Goal: Transaction & Acquisition: Purchase product/service

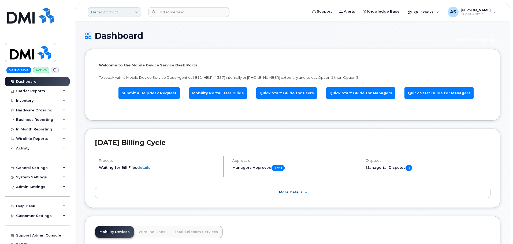
click at [123, 10] on link "Demo Account 1" at bounding box center [115, 12] width 54 height 10
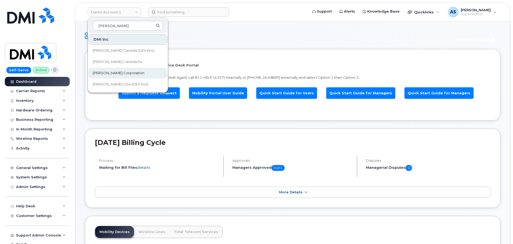
type input "[PERSON_NAME]"
click at [126, 71] on link "[PERSON_NAME] Corporation" at bounding box center [128, 73] width 79 height 11
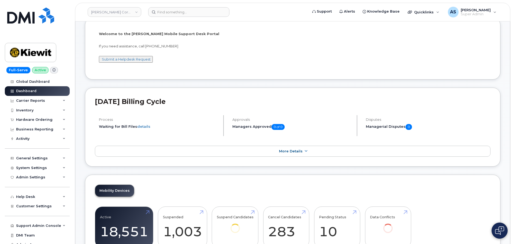
scroll to position [80, 0]
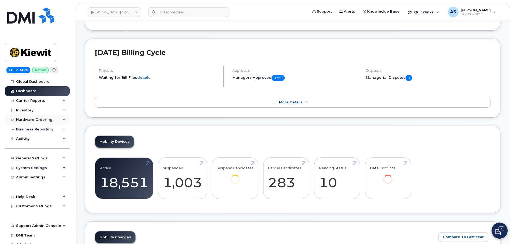
click at [30, 118] on div "Hardware Ordering" at bounding box center [34, 120] width 36 height 4
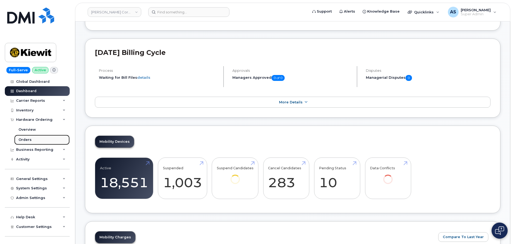
click at [31, 138] on link "Orders" at bounding box center [42, 140] width 56 height 10
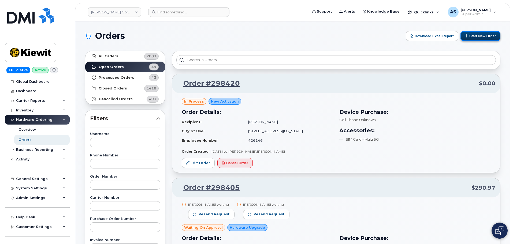
click at [479, 36] on button "Start New Order" at bounding box center [481, 36] width 40 height 10
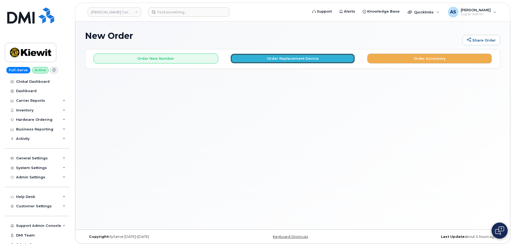
click at [265, 57] on button "Order Replacement Device" at bounding box center [293, 59] width 125 height 10
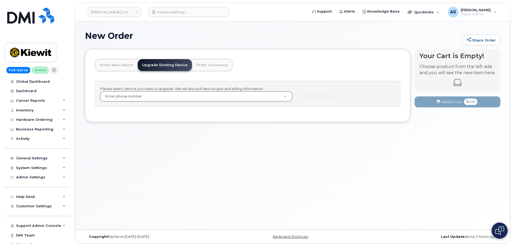
click at [110, 66] on link "Order New Device" at bounding box center [116, 65] width 43 height 12
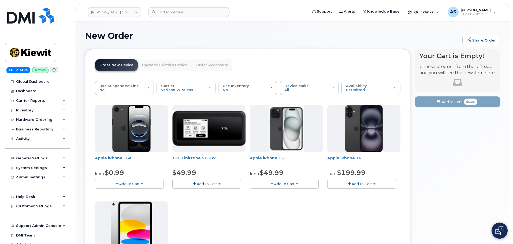
click at [270, 47] on div "New Order Share Order" at bounding box center [293, 40] width 416 height 18
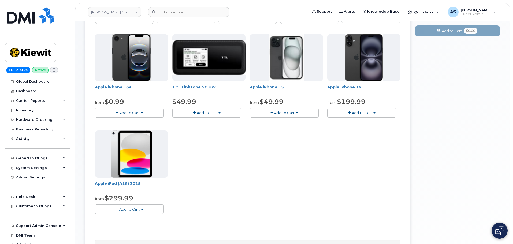
scroll to position [80, 0]
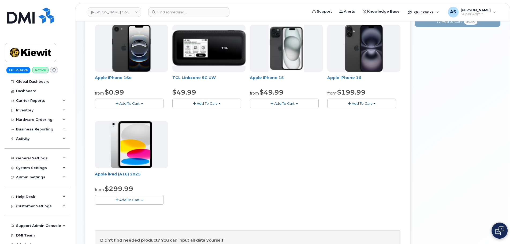
click at [138, 199] on span "Add To Cart" at bounding box center [129, 200] width 20 height 4
click at [151, 209] on link "$299.99 - 2 Year Activation (128GB)" at bounding box center [133, 210] width 74 height 7
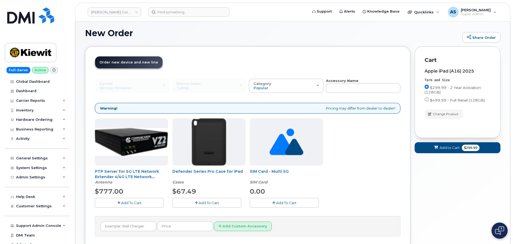
scroll to position [45, 0]
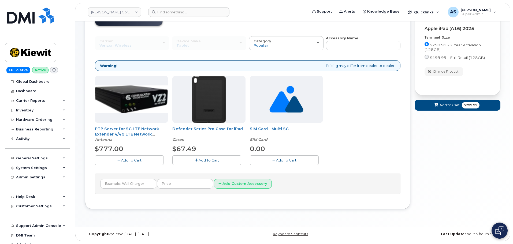
click at [216, 159] on span "Add To Cart" at bounding box center [209, 160] width 20 height 4
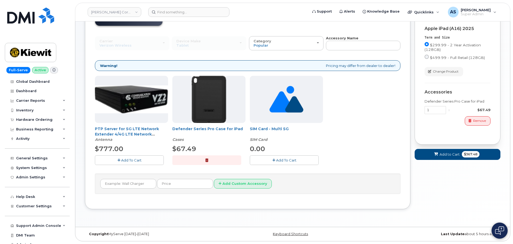
click at [204, 159] on button "button" at bounding box center [206, 160] width 69 height 9
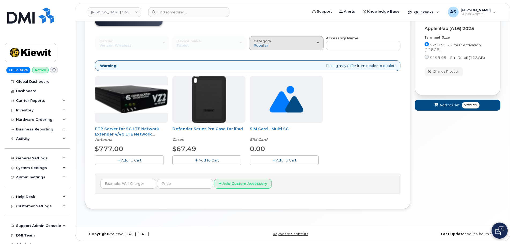
click at [306, 41] on div "Category Popular" at bounding box center [286, 43] width 65 height 8
click at [265, 54] on div "All" at bounding box center [286, 55] width 72 height 6
click at [265, 43] on span "Popular" at bounding box center [261, 45] width 15 height 4
click at [260, 56] on label "All" at bounding box center [255, 55] width 11 height 6
click at [0, 0] on input "All" at bounding box center [0, 0] width 0 height 0
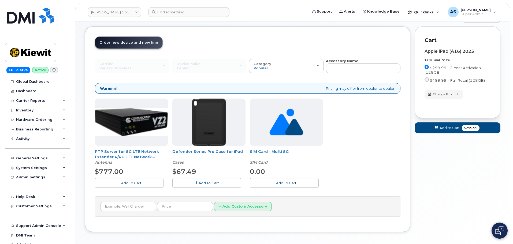
scroll to position [0, 0]
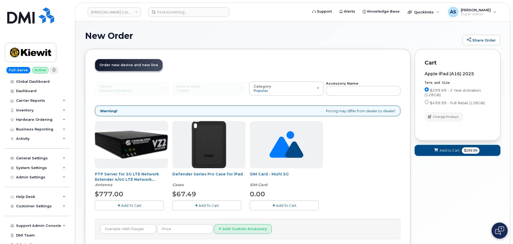
click at [458, 150] on span "Add to Cart" at bounding box center [450, 150] width 20 height 5
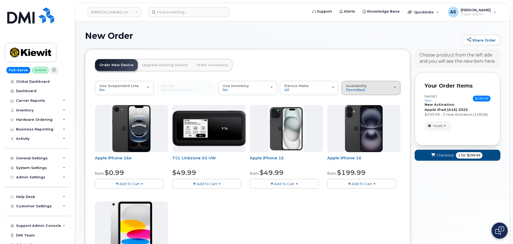
click at [376, 87] on div "Availability Permitted All" at bounding box center [371, 88] width 50 height 8
click at [350, 110] on label "All" at bounding box center [348, 109] width 11 height 6
click at [0, 0] on input "All" at bounding box center [0, 0] width 0 height 0
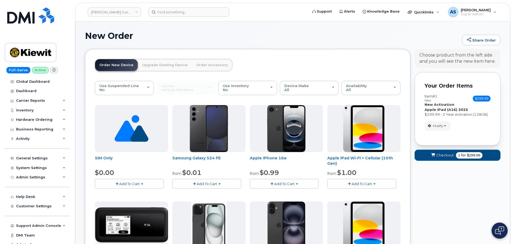
click at [449, 155] on span "Checkout" at bounding box center [445, 155] width 17 height 5
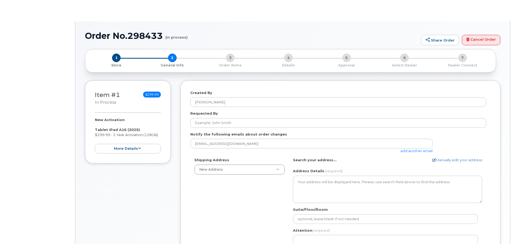
select select
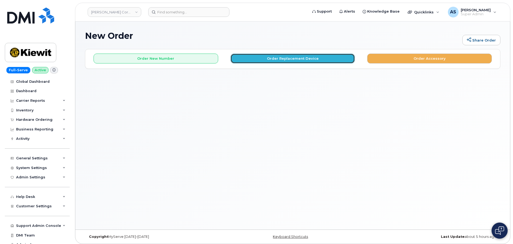
click at [249, 58] on button "Order Replacement Device" at bounding box center [293, 59] width 125 height 10
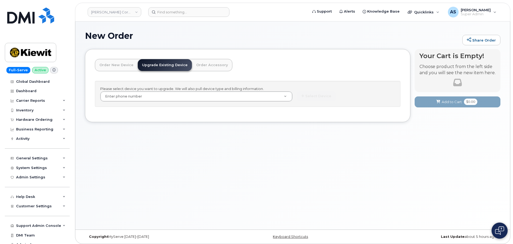
click at [113, 68] on link "Order New Device" at bounding box center [116, 65] width 43 height 12
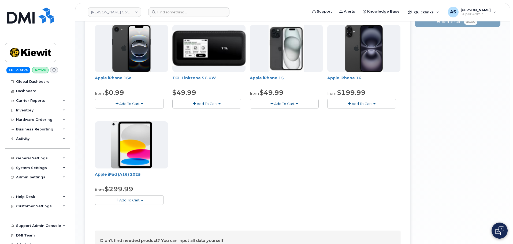
scroll to position [80, 0]
click at [148, 200] on button "Add To Cart" at bounding box center [129, 199] width 69 height 9
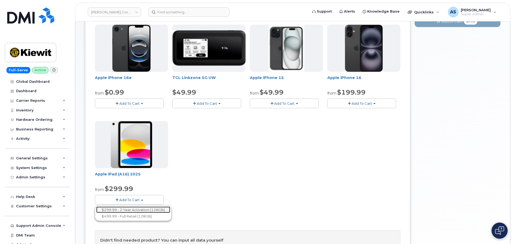
click at [146, 210] on link "$299.99 - 2 Year Activation (128GB)" at bounding box center [133, 210] width 74 height 7
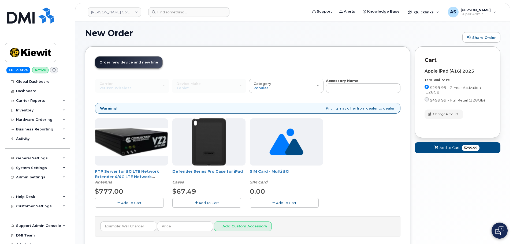
scroll to position [45, 0]
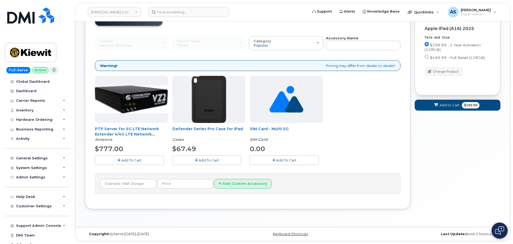
click at [206, 161] on span "Add To Cart" at bounding box center [209, 160] width 20 height 4
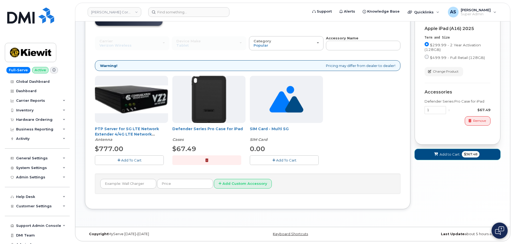
click at [453, 152] on button "Add to Cart $367.48" at bounding box center [458, 154] width 86 height 11
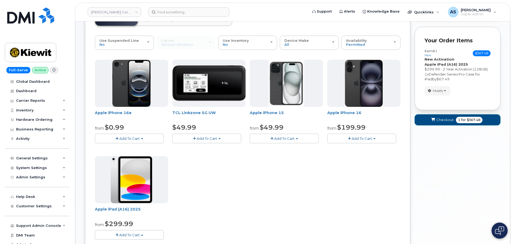
click at [441, 122] on span "Checkout" at bounding box center [445, 119] width 17 height 5
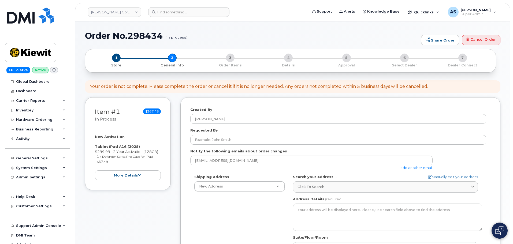
select select
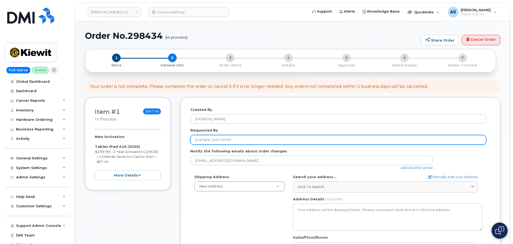
click at [219, 139] on input "Requested By" at bounding box center [338, 140] width 296 height 10
click at [235, 144] on input "Requested By" at bounding box center [338, 140] width 296 height 10
paste input "[PERSON_NAME]"
type input "[PERSON_NAME]"
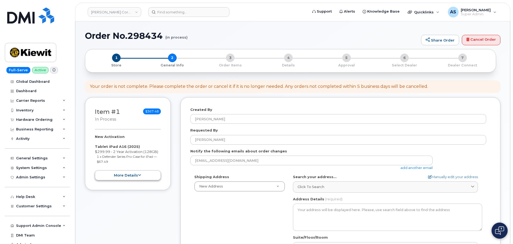
drag, startPoint x: 152, startPoint y: 218, endPoint x: 151, endPoint y: 180, distance: 37.0
click at [151, 216] on div "Item #1 in process $367.48 New Activation Tablet iPad A16 (2025) $299.99 - 2 Ye…" at bounding box center [128, 213] width 86 height 232
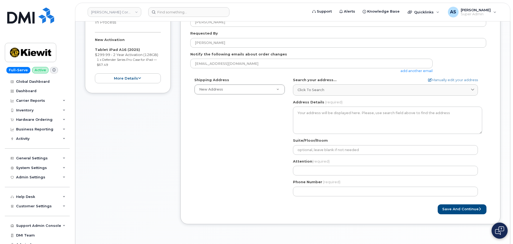
scroll to position [107, 0]
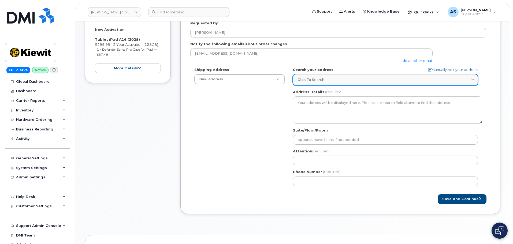
click at [318, 79] on span "Click to search" at bounding box center [311, 79] width 27 height 5
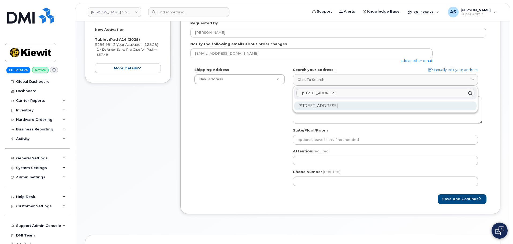
type input "2215 east 1st street Vancouver Wa"
click at [366, 102] on div "2215 E 1st St Vancouver WA 98661-7750" at bounding box center [385, 106] width 182 height 9
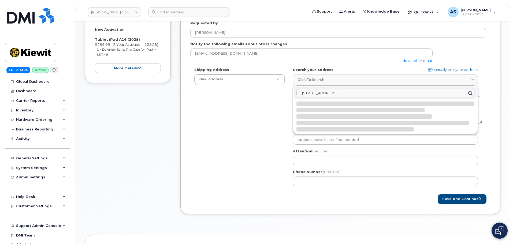
select select
type textarea "2215 E 1st St VANCOUVER WA 98661-7750 UNITED STATES"
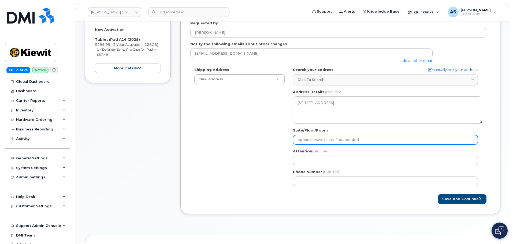
click at [328, 138] on input "Suite/Floor/Room" at bounding box center [385, 140] width 185 height 10
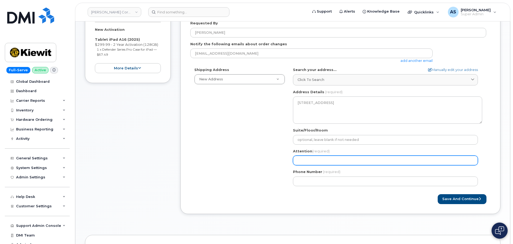
click at [301, 158] on input "Attention (required)" at bounding box center [385, 161] width 185 height 10
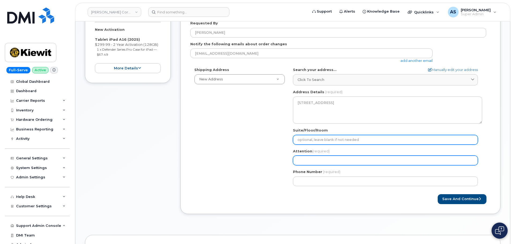
paste input "[PERSON_NAME]"
select select
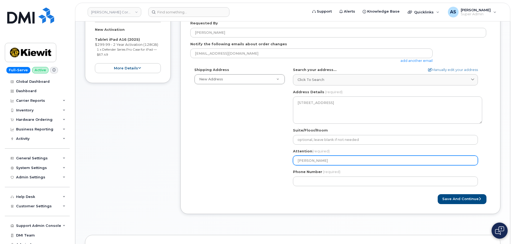
type input "[PERSON_NAME]"
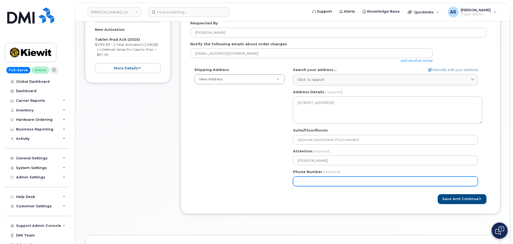
click at [227, 165] on div "Shipping Address New Address New Address 20910 Broad Hollow Ct 400 More Ave 216…" at bounding box center [338, 128] width 296 height 123
click at [325, 180] on input "Phone Number" at bounding box center [385, 182] width 185 height 10
click at [334, 180] on input "Phone Number" at bounding box center [385, 182] width 185 height 10
paste input "2536065379"
select select
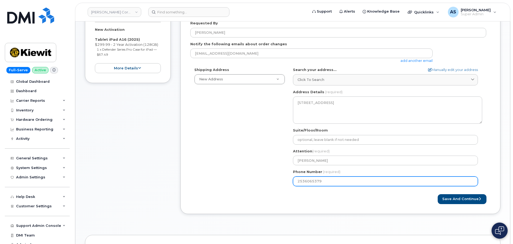
type input "2536065379"
click at [225, 156] on div "Shipping Address New Address New Address 20910 Broad Hollow Ct 400 More Ave 216…" at bounding box center [338, 128] width 296 height 123
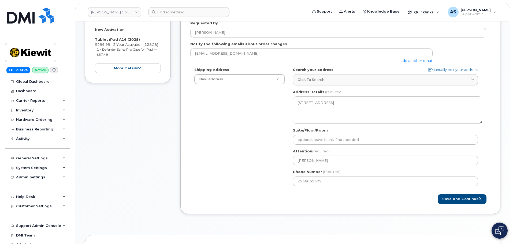
click at [219, 152] on div "Shipping Address New Address New Address 20910 Broad Hollow Ct 400 More Ave 216…" at bounding box center [338, 128] width 296 height 123
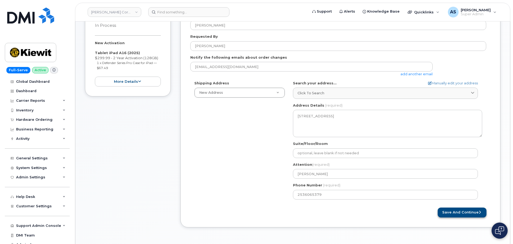
scroll to position [80, 0]
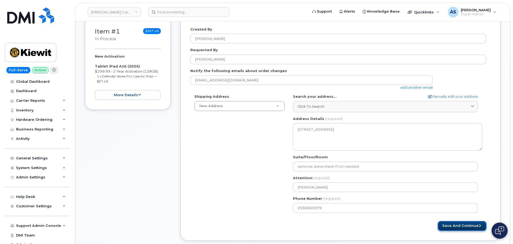
click at [461, 225] on button "Save and Continue" at bounding box center [462, 226] width 49 height 10
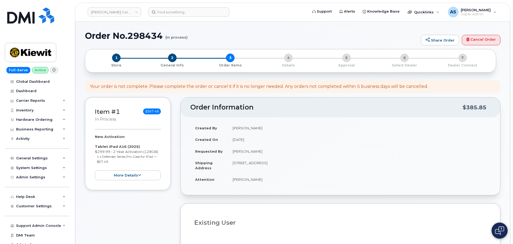
select select
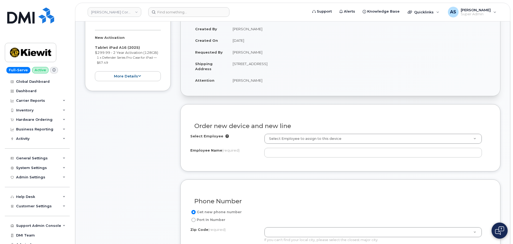
scroll to position [107, 0]
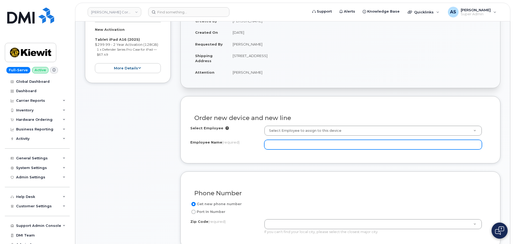
click at [302, 143] on input "Employee Name (required)" at bounding box center [373, 145] width 218 height 10
paste input "2536065379"
drag, startPoint x: 254, startPoint y: 144, endPoint x: 280, endPoint y: 121, distance: 35.1
click at [207, 139] on div "Select Employee Select Employee to assign to this device Employee Name (require…" at bounding box center [340, 138] width 300 height 24
click at [301, 144] on input "2536065379" at bounding box center [373, 145] width 218 height 10
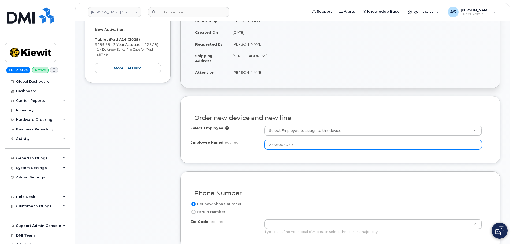
paste input "[PERSON_NAME]"
type input "[PERSON_NAME]"
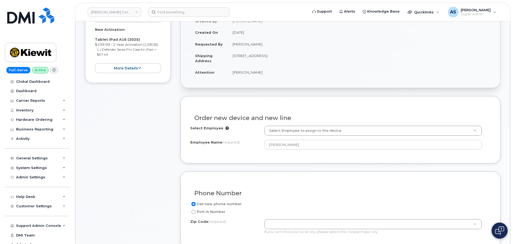
drag, startPoint x: 234, startPoint y: 162, endPoint x: 253, endPoint y: 158, distance: 19.1
click at [233, 161] on div "Order new device and new line Select Employee Select Employee to assign to this…" at bounding box center [340, 129] width 320 height 67
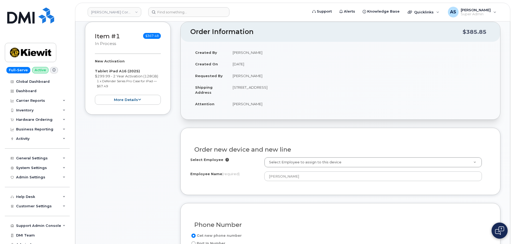
scroll to position [0, 0]
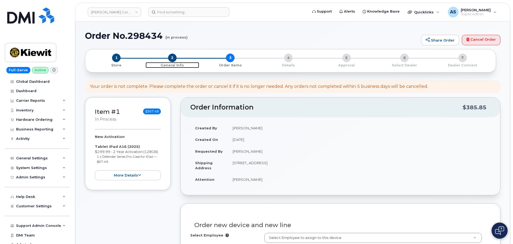
click at [171, 56] on span "2" at bounding box center [172, 58] width 9 height 9
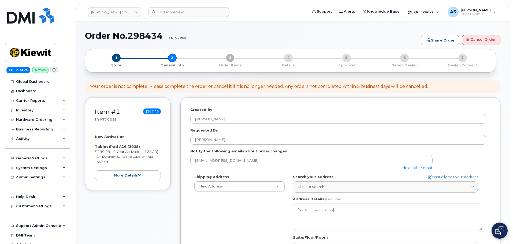
select select
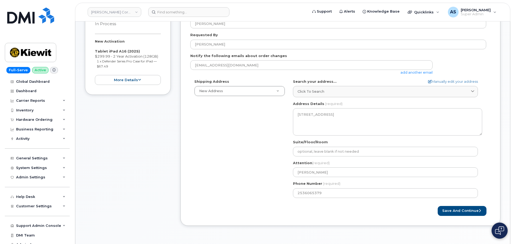
scroll to position [107, 0]
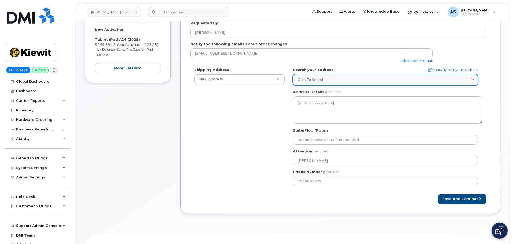
click at [433, 79] on div "Click to search" at bounding box center [386, 79] width 176 height 5
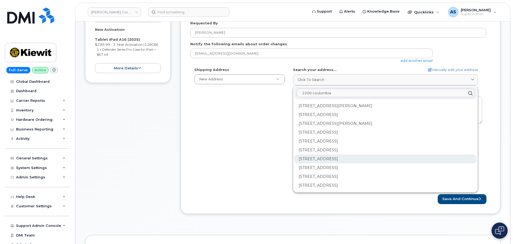
type input "2200 coulumbia"
click at [364, 172] on div "2200 Columbia House Blvd Vancouver WA 98661-7753" at bounding box center [385, 176] width 182 height 9
select select
type textarea "2200 Columbia House Blvd VANCOUVER WA 98661-7753 UNITED STATES"
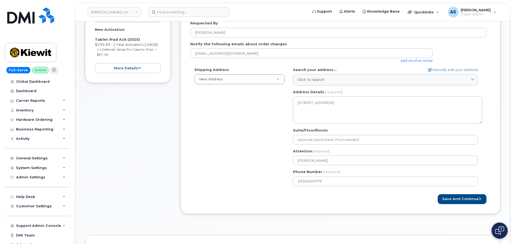
drag, startPoint x: 233, startPoint y: 145, endPoint x: 270, endPoint y: 155, distance: 39.0
click at [233, 145] on div "Shipping Address New Address New Address 20910 Broad Hollow Ct 400 More Ave 216…" at bounding box center [338, 128] width 296 height 123
click at [329, 211] on div "Created By Alexander Strull Requested By Timothy Weckerlin Notify the following…" at bounding box center [340, 102] width 320 height 224
click at [454, 197] on button "Save and Continue" at bounding box center [462, 199] width 49 height 10
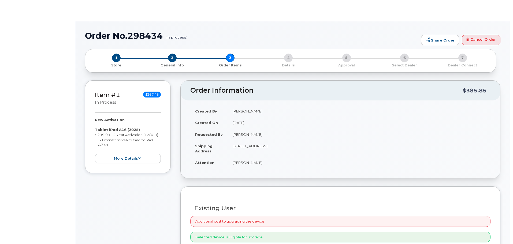
radio input "true"
select select
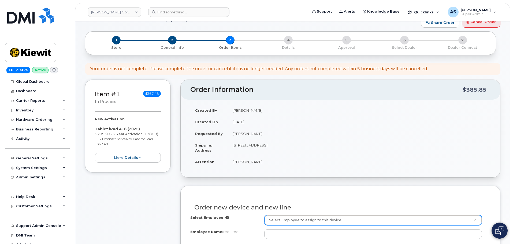
scroll to position [107, 0]
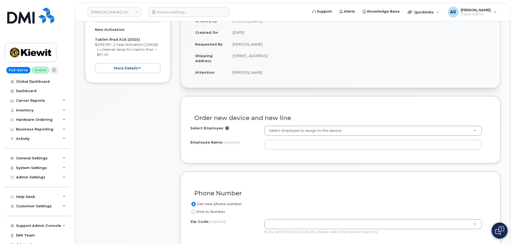
drag, startPoint x: 506, startPoint y: 121, endPoint x: 249, endPoint y: 154, distance: 259.3
click at [248, 154] on div "Order new device and new line Select Employee Select Employee to assign to this…" at bounding box center [340, 129] width 320 height 67
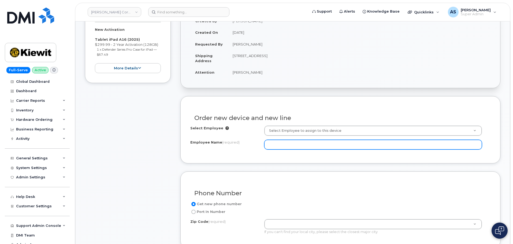
click at [309, 144] on input "Employee Name (required)" at bounding box center [373, 145] width 218 height 10
paste input "[PERSON_NAME]"
type input "[PERSON_NAME]"
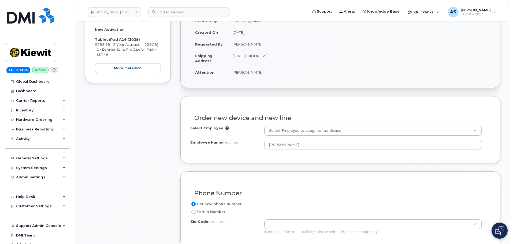
click at [231, 153] on div "Select Employee Select Employee to assign to this device Employee Name (require…" at bounding box center [340, 140] width 300 height 28
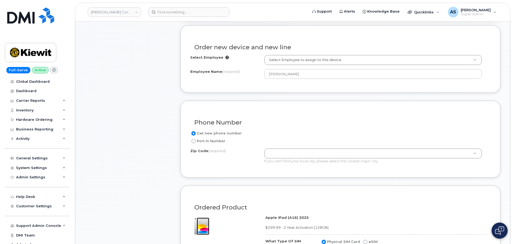
scroll to position [188, 0]
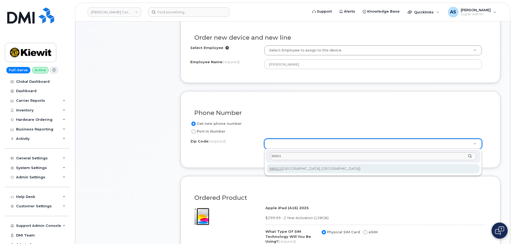
type input "98661"
type input "98661 ([GEOGRAPHIC_DATA], [GEOGRAPHIC_DATA])"
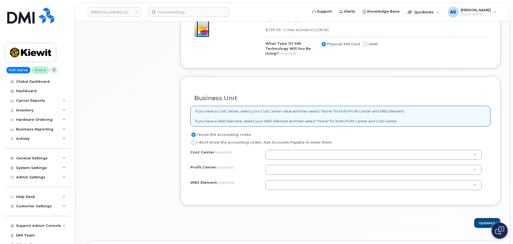
scroll to position [402, 0]
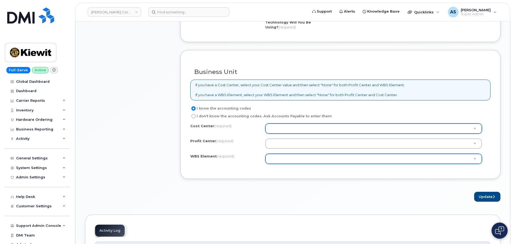
click at [193, 117] on input "I don't know the accounting codes. Ask Accounts Payable to enter them" at bounding box center [193, 116] width 4 height 4
radio input "true"
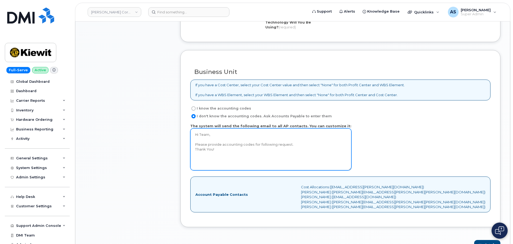
click at [254, 144] on textarea "Hi Team, Please provide accounting codes for following request. Thank You!" at bounding box center [270, 149] width 161 height 42
click at [261, 149] on textarea "Hi Team, Please provide accounting codes for following request. Thank You!" at bounding box center [270, 149] width 161 height 42
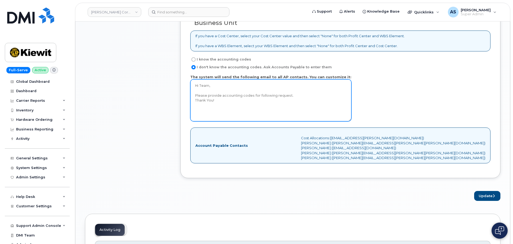
scroll to position [456, 0]
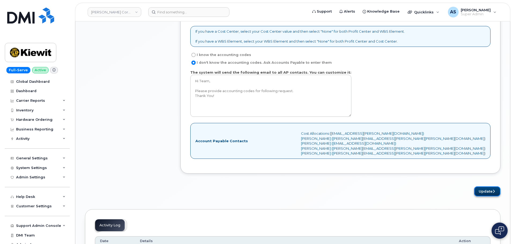
click at [492, 188] on button "Update" at bounding box center [487, 192] width 26 height 10
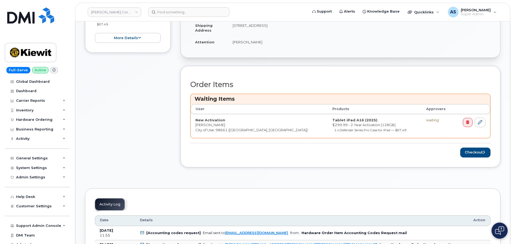
scroll to position [161, 0]
click at [476, 154] on button "Checkout" at bounding box center [475, 153] width 30 height 10
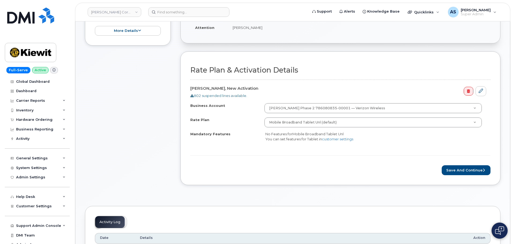
scroll to position [161, 0]
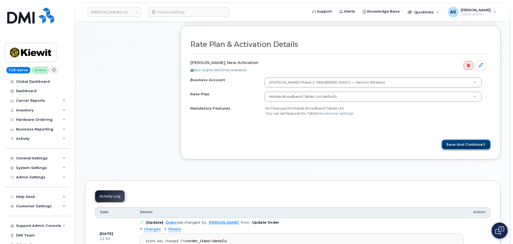
click at [481, 145] on button "Save and Continue" at bounding box center [466, 145] width 49 height 10
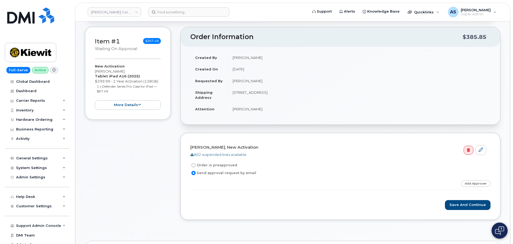
scroll to position [80, 0]
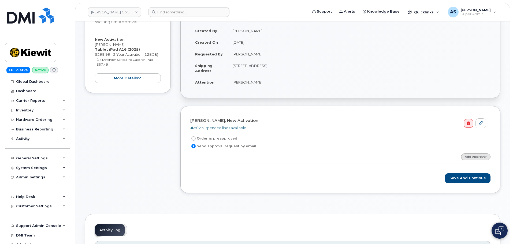
click at [476, 154] on link "Add Approver" at bounding box center [476, 157] width 30 height 7
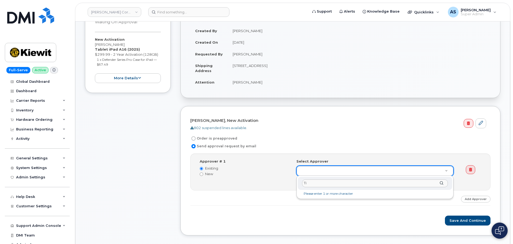
type input "T"
type input "Byron Perry"
drag, startPoint x: 328, startPoint y: 183, endPoint x: 274, endPoint y: 181, distance: 54.5
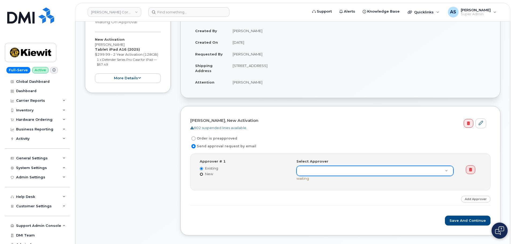
click at [202, 174] on input "New" at bounding box center [201, 174] width 3 height 3
radio input "true"
radio input "false"
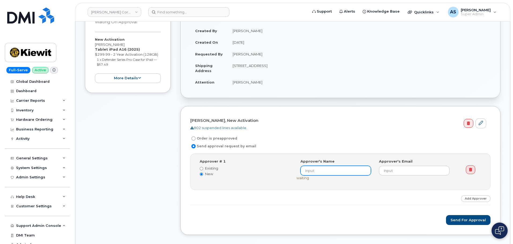
click at [324, 169] on input at bounding box center [336, 171] width 71 height 10
paste input "Byron Perry"
type input "Byron Perry"
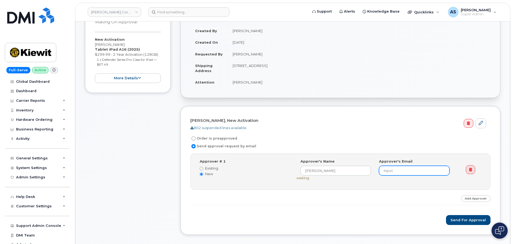
click at [401, 171] on input "email" at bounding box center [414, 171] width 71 height 10
type input "Byron.Perry@kiewit.com"
drag, startPoint x: 476, startPoint y: 220, endPoint x: 474, endPoint y: 215, distance: 5.1
click at [476, 220] on button "Send for Approval" at bounding box center [468, 220] width 45 height 10
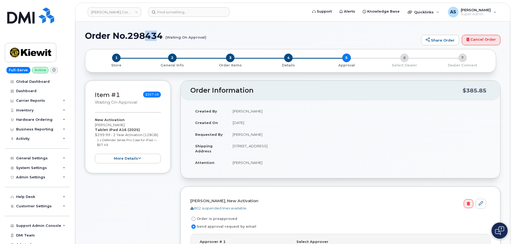
drag, startPoint x: 161, startPoint y: 36, endPoint x: 150, endPoint y: 34, distance: 11.2
click at [149, 34] on h1 "Order No.298434 (Waiting On Approval)" at bounding box center [252, 35] width 334 height 9
drag, startPoint x: 164, startPoint y: 34, endPoint x: 128, endPoint y: 34, distance: 36.2
click at [128, 34] on h1 "Order No.298434 (Waiting On Approval)" at bounding box center [252, 35] width 334 height 9
copy h1 "298434"
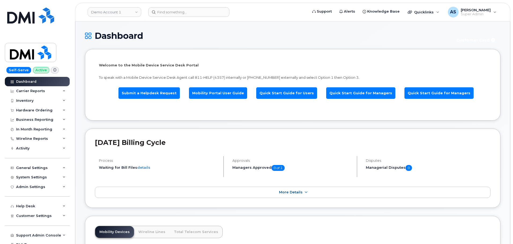
click at [124, 9] on link "Demo Account 1" at bounding box center [115, 12] width 54 height 10
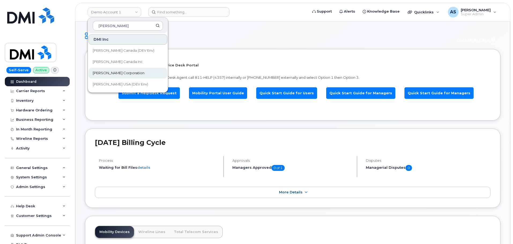
type input "kiewit"
click at [119, 74] on span "[PERSON_NAME] Corporation" at bounding box center [119, 73] width 52 height 5
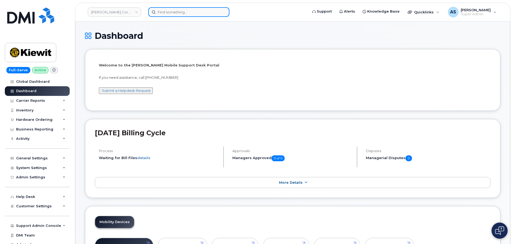
click at [172, 11] on input at bounding box center [188, 12] width 81 height 10
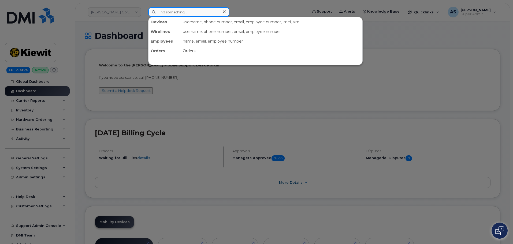
click at [182, 9] on input at bounding box center [188, 12] width 81 height 10
paste input "9139679069"
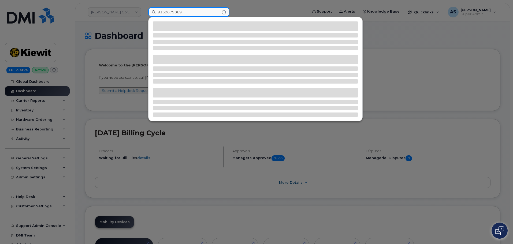
type input "9139679069"
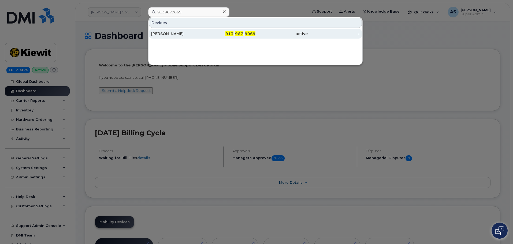
click at [202, 36] on div "[PERSON_NAME]" at bounding box center [177, 33] width 52 height 5
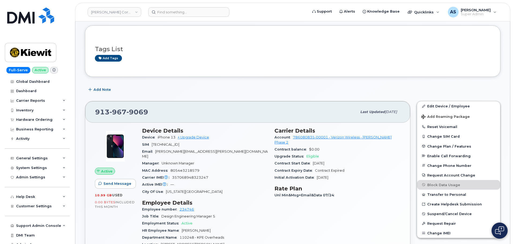
scroll to position [54, 0]
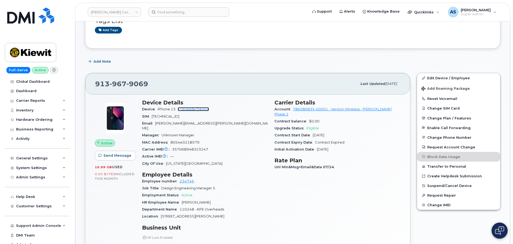
click at [191, 109] on link "+ Upgrade Device" at bounding box center [193, 109] width 31 height 4
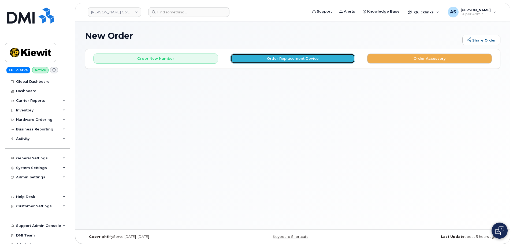
click at [260, 55] on button "Order Replacement Device" at bounding box center [293, 59] width 125 height 10
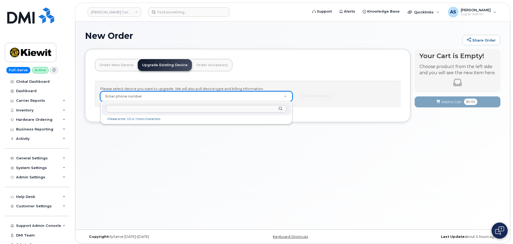
type input "9139679069"
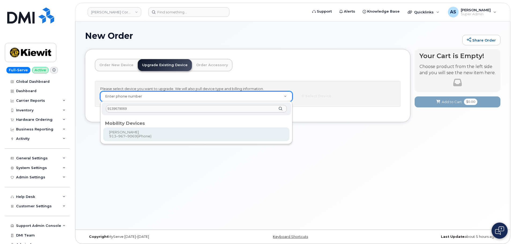
type input "1174341"
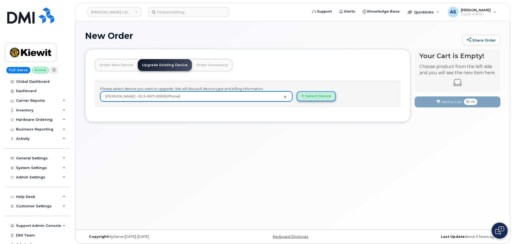
click at [312, 96] on button "Select Device" at bounding box center [316, 96] width 39 height 10
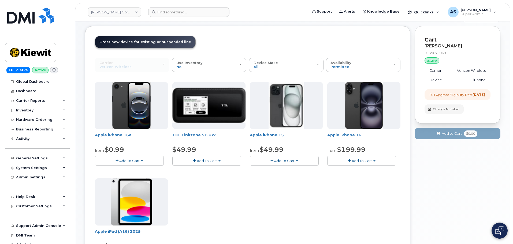
scroll to position [54, 0]
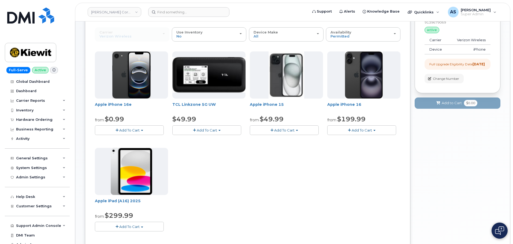
click at [145, 128] on button "Add To Cart" at bounding box center [129, 130] width 69 height 9
click at [149, 141] on link "$0.99 - 2 Year Upgrade (128GB)" at bounding box center [129, 140] width 67 height 7
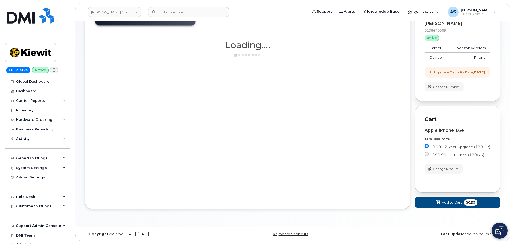
scroll to position [50, 0]
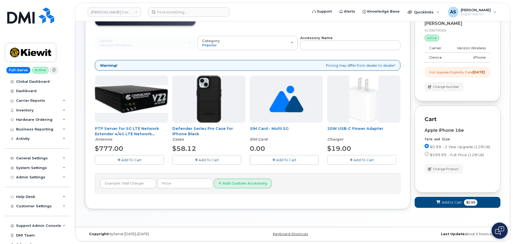
click at [214, 158] on span "Add To Cart" at bounding box center [209, 160] width 20 height 4
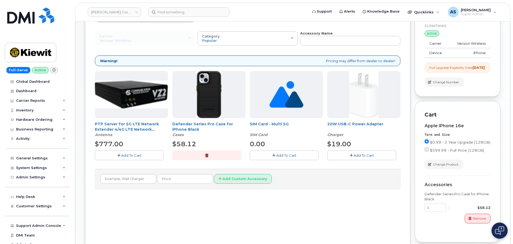
click at [373, 156] on span "Add To Cart" at bounding box center [364, 155] width 20 height 4
click at [359, 154] on button "button" at bounding box center [361, 155] width 69 height 9
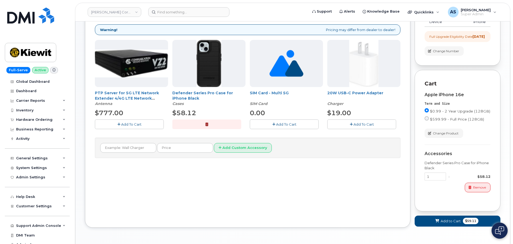
scroll to position [51, 0]
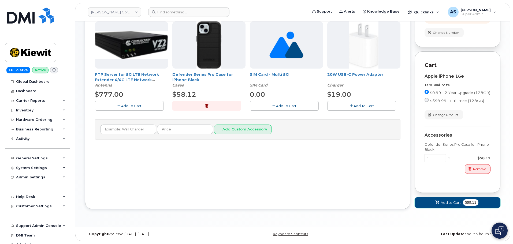
click at [429, 200] on button "Add to Cart $59.11" at bounding box center [458, 202] width 86 height 11
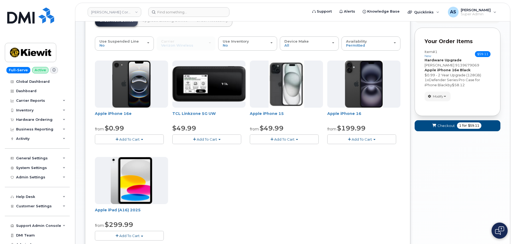
scroll to position [43, 0]
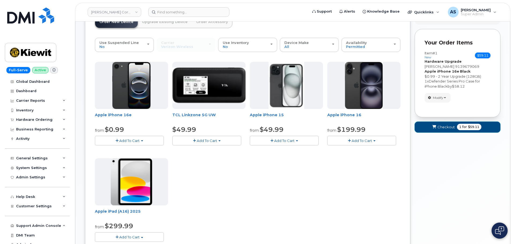
click at [442, 127] on span "Checkout" at bounding box center [446, 127] width 17 height 5
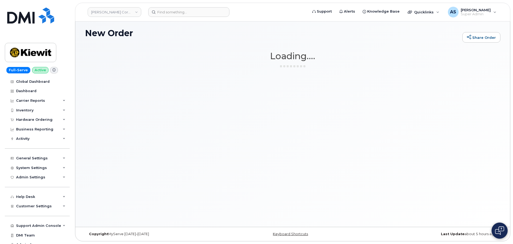
scroll to position [3, 0]
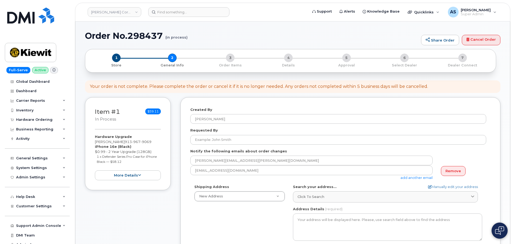
select select
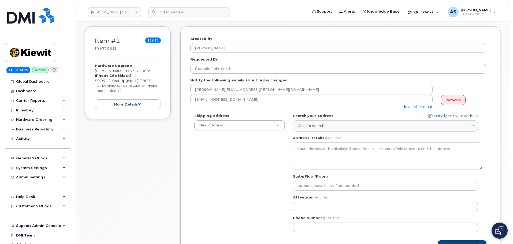
scroll to position [80, 0]
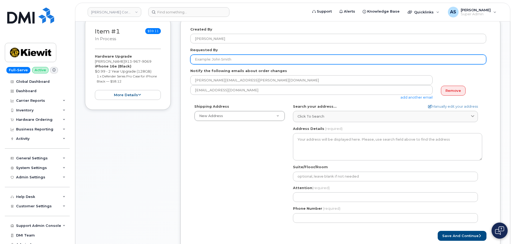
click at [216, 58] on input "Requested By" at bounding box center [338, 60] width 296 height 10
click at [228, 61] on input "Requested By" at bounding box center [338, 60] width 296 height 10
paste input "[PERSON_NAME]"
type input "[PERSON_NAME]"
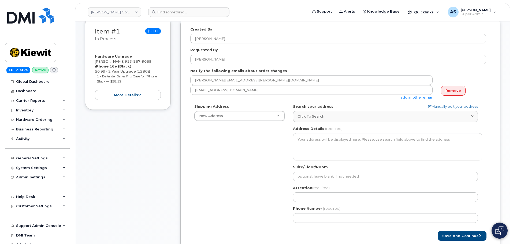
click at [244, 170] on div "Shipping Address New Address New Address [STREET_ADDRESS][GEOGRAPHIC_DATA][STRE…" at bounding box center [338, 165] width 296 height 123
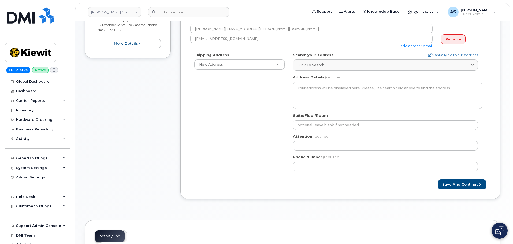
scroll to position [134, 0]
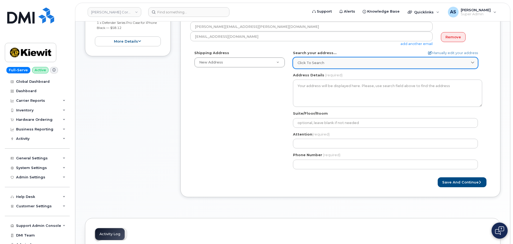
click at [315, 58] on link "Click to search" at bounding box center [385, 62] width 185 height 11
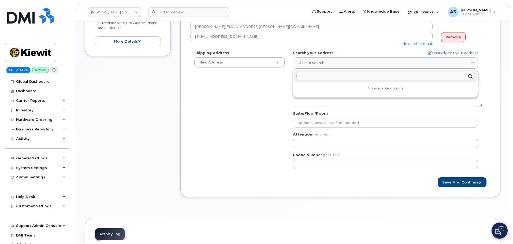
click at [323, 73] on input "text" at bounding box center [386, 76] width 178 height 9
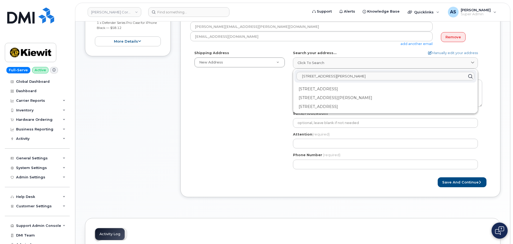
click at [303, 75] on input "3009 delmar st" at bounding box center [386, 76] width 178 height 9
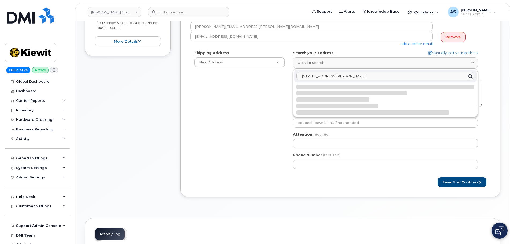
click at [344, 77] on input "13009 delmar st" at bounding box center [386, 76] width 178 height 9
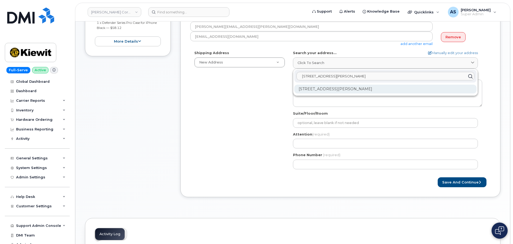
type input "13009 delmar st"
click at [393, 90] on div "13009 Delmar St Leawood KS 66209-2384" at bounding box center [385, 89] width 182 height 9
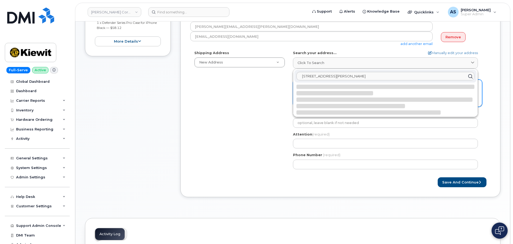
select select
type textarea "13009 Delmar St LEAWOOD KS 66209-2384 UNITED STATES"
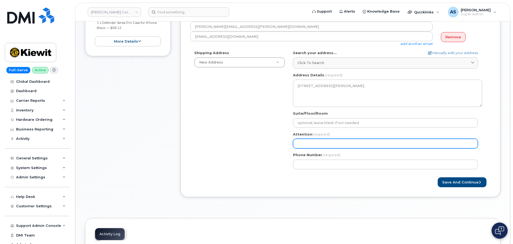
click at [323, 142] on input "Attention (required)" at bounding box center [385, 144] width 185 height 10
click at [313, 142] on input "Attention (required)" at bounding box center [385, 144] width 185 height 10
paste input "[PERSON_NAME]"
select select
type input "Mitchell Krasnopoler"
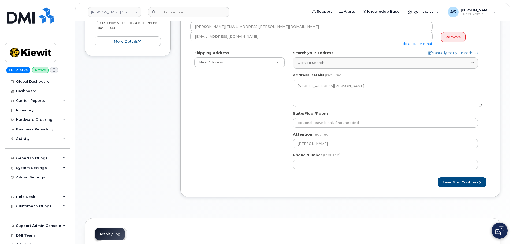
click at [286, 199] on div "Created By Alexander Strull Requested By Mitchell Krasnopoler Notify the follow…" at bounding box center [340, 84] width 320 height 242
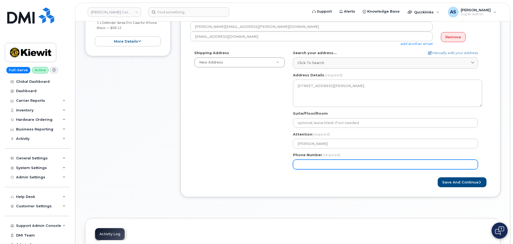
click at [313, 165] on input "Phone Number" at bounding box center [385, 165] width 185 height 10
paste input "9139679069"
select select
type input "9139679069"
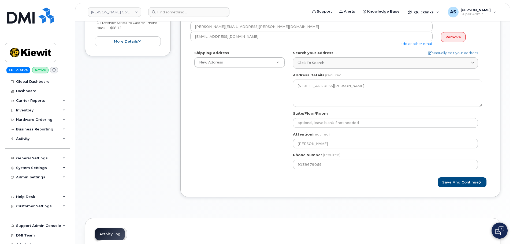
click at [358, 197] on div "Created By Alexander Strull Requested By Mitchell Krasnopoler Notify the follow…" at bounding box center [340, 80] width 320 height 234
click at [461, 183] on button "Save and Continue" at bounding box center [462, 183] width 49 height 10
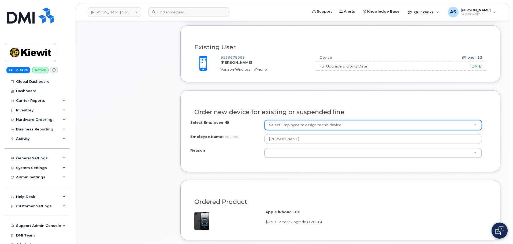
scroll to position [188, 0]
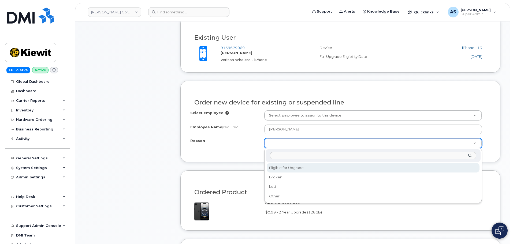
drag, startPoint x: 302, startPoint y: 166, endPoint x: 292, endPoint y: 154, distance: 15.4
select select "eligible_for_upgrade"
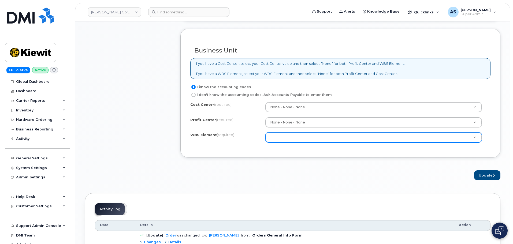
scroll to position [429, 0]
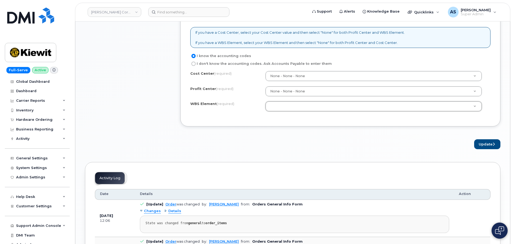
click at [281, 99] on div "Cost Center (required) None - None - None None Profit Center (required) None - …" at bounding box center [340, 94] width 300 height 46
click at [194, 65] on input "I don't know the accounting codes. Ask Accounts Payable to enter them" at bounding box center [193, 64] width 4 height 4
radio input "true"
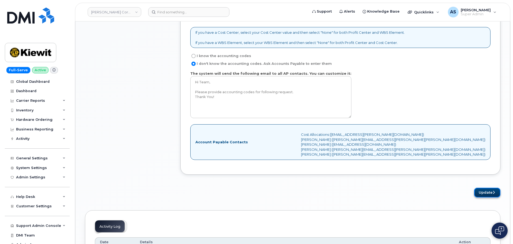
click at [492, 192] on button "Update" at bounding box center [487, 193] width 26 height 10
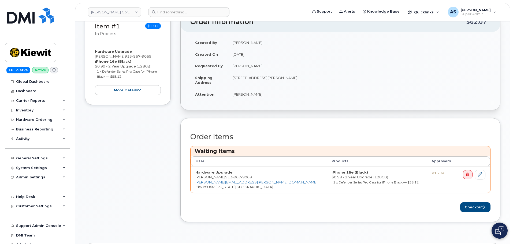
scroll to position [134, 0]
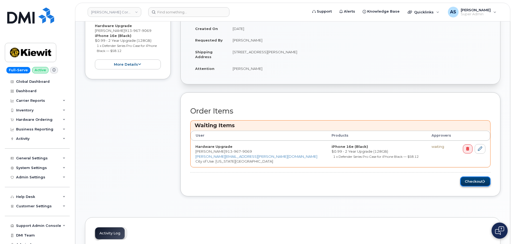
click at [476, 182] on button "Checkout" at bounding box center [475, 182] width 30 height 10
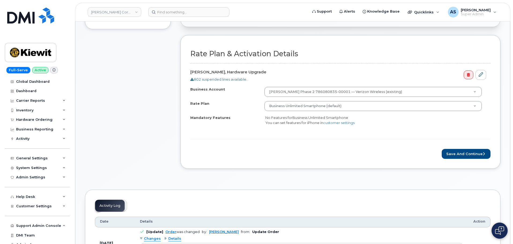
scroll to position [161, 0]
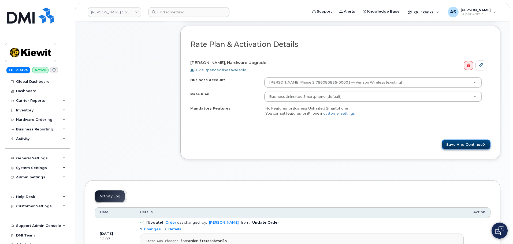
click at [458, 147] on button "Save and Continue" at bounding box center [466, 145] width 49 height 10
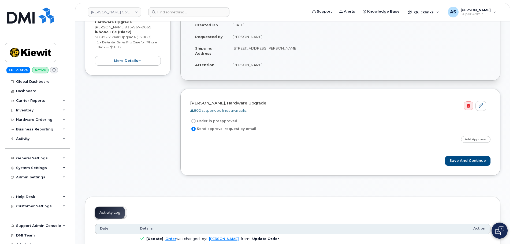
scroll to position [107, 0]
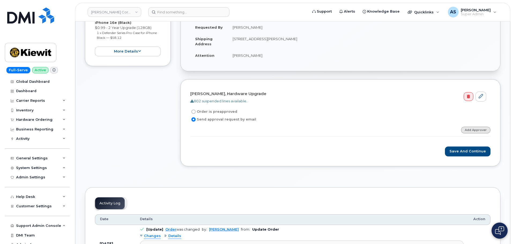
click at [476, 128] on link "Add Approver" at bounding box center [476, 130] width 30 height 7
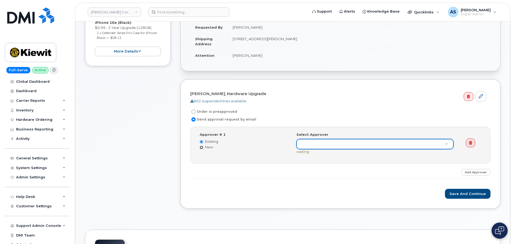
click at [202, 148] on input "New" at bounding box center [201, 147] width 3 height 3
radio input "true"
radio input "false"
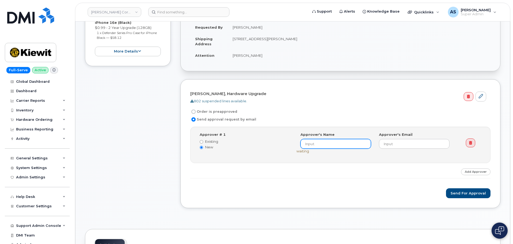
click at [327, 141] on input at bounding box center [336, 144] width 71 height 10
type input "[PERSON_NAME]"
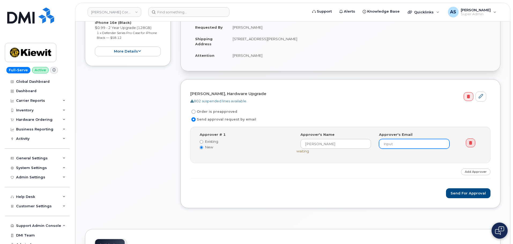
click at [404, 144] on input "email" at bounding box center [414, 144] width 71 height 10
click at [400, 146] on input "email" at bounding box center [414, 144] width 71 height 10
type input "[PERSON_NAME][EMAIL_ADDRESS][PERSON_NAME][PERSON_NAME][DOMAIN_NAME]"
click at [468, 191] on button "Send for Approval" at bounding box center [468, 194] width 45 height 10
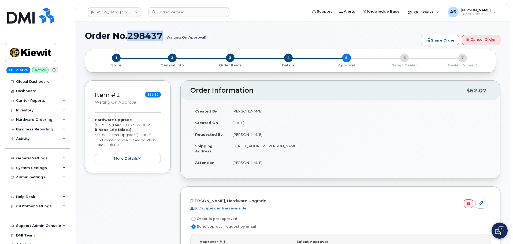
drag, startPoint x: 163, startPoint y: 36, endPoint x: 130, endPoint y: 32, distance: 32.9
click at [130, 32] on h1 "Order No.298437 (Waiting On Approval)" at bounding box center [252, 35] width 334 height 9
copy h1 "298437"
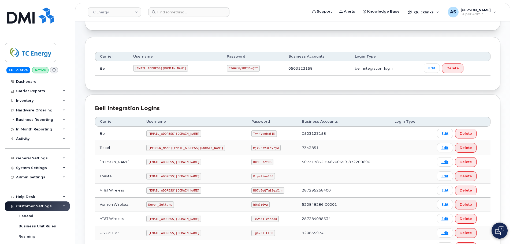
scroll to position [27, 0]
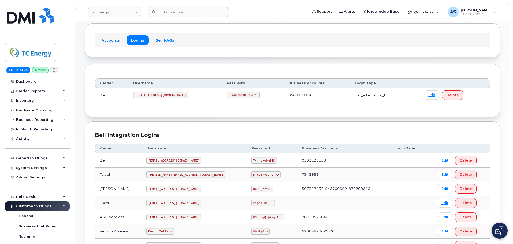
click at [163, 94] on code "[EMAIL_ADDRESS][DOMAIN_NAME]" at bounding box center [160, 95] width 55 height 6
copy code "[EMAIL_ADDRESS][DOMAIN_NAME]"
click at [227, 97] on code "83G6fMy9REJGsQ*T" at bounding box center [243, 95] width 33 height 6
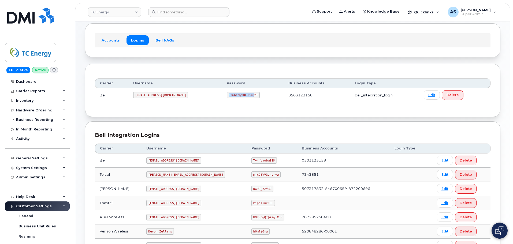
click at [227, 97] on code "83G6fMy9REJGsQ*T" at bounding box center [243, 95] width 33 height 6
copy code "83G6fMy9REJGsQ*T"
click at [163, 160] on code "tcenergy@myserve.ca" at bounding box center [173, 160] width 55 height 6
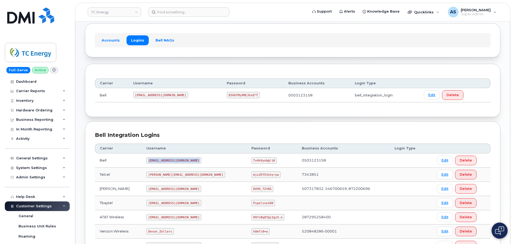
click at [163, 160] on code "tcenergy@myserve.ca" at bounding box center [173, 160] width 55 height 6
copy code "tcenergy@myserve.ca"
click at [252, 160] on code "Tv4hVyob@!iK" at bounding box center [264, 160] width 25 height 6
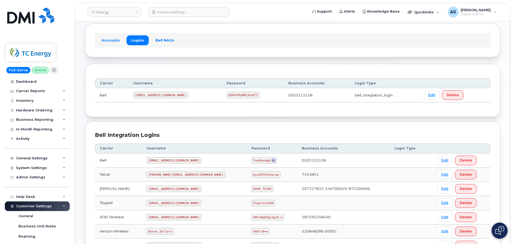
click at [252, 160] on code "Tv4hVyob@!iK" at bounding box center [264, 160] width 25 height 6
click at [252, 159] on code "Tv4hVyob@!iK" at bounding box center [264, 160] width 25 height 6
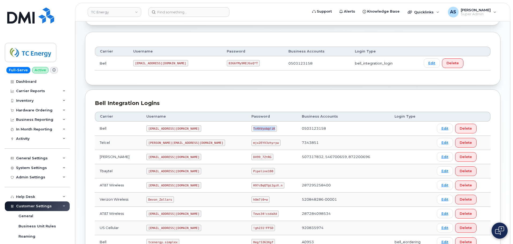
scroll to position [30, 0]
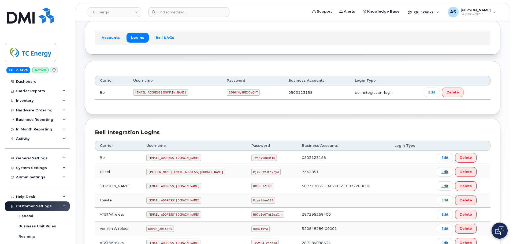
click at [174, 158] on code "tcenergy@myserve.ca" at bounding box center [173, 158] width 55 height 6
copy code "tcenergy@myserve.ca"
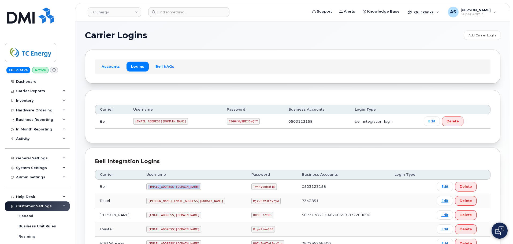
scroll to position [0, 0]
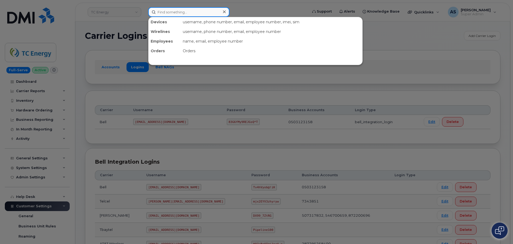
click at [176, 14] on input at bounding box center [188, 12] width 81 height 10
paste input "4038365627"
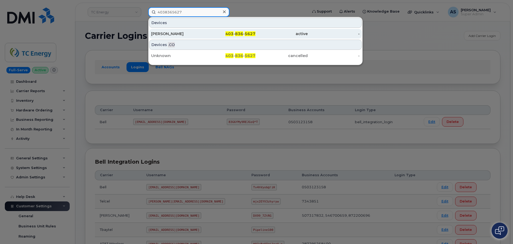
type input "4038365627"
click at [204, 31] on div "Devon Schmidt" at bounding box center [230, 34] width 52 height 10
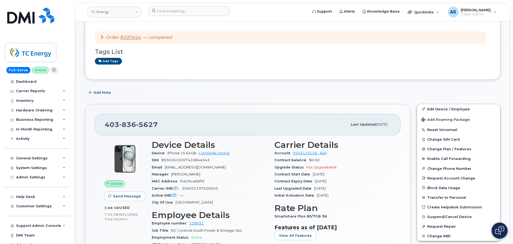
scroll to position [107, 0]
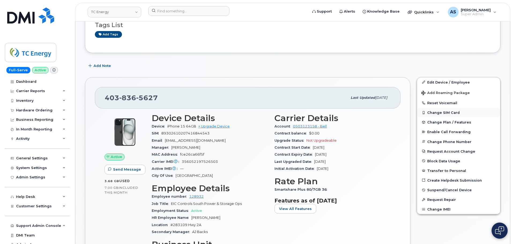
click at [447, 111] on button "Change SIM Card" at bounding box center [458, 113] width 83 height 10
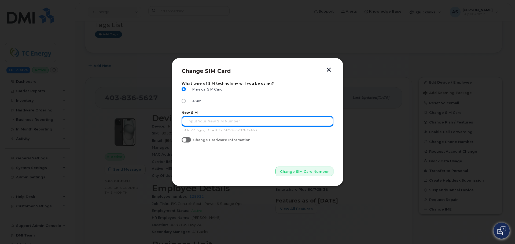
click at [215, 119] on input "text" at bounding box center [258, 122] width 152 height 10
paste input "89302610207416844543"
type input "89302610207416844543"
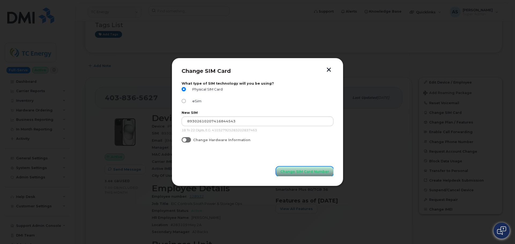
click at [306, 171] on span "Change SIM Card Number" at bounding box center [304, 171] width 49 height 5
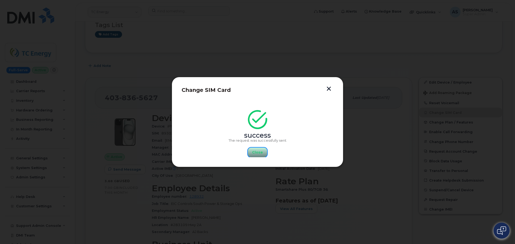
click at [258, 151] on span "Close" at bounding box center [257, 152] width 11 height 5
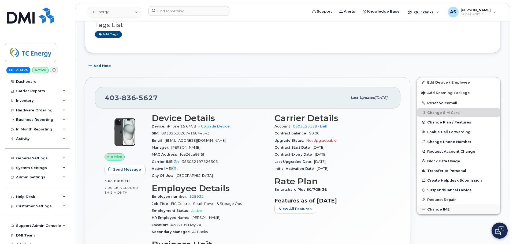
click at [452, 211] on button "Change IMEI" at bounding box center [458, 210] width 83 height 10
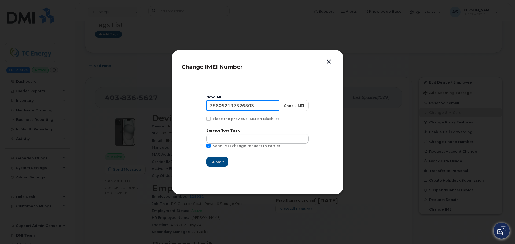
drag, startPoint x: 262, startPoint y: 106, endPoint x: 189, endPoint y: 98, distance: 73.6
click at [189, 99] on section "New IMEI 356052197526503 Check IMEI Place the previous IMEI on Blacklist Servic…" at bounding box center [258, 131] width 152 height 107
click at [283, 108] on button "Check IMEI" at bounding box center [294, 105] width 30 height 11
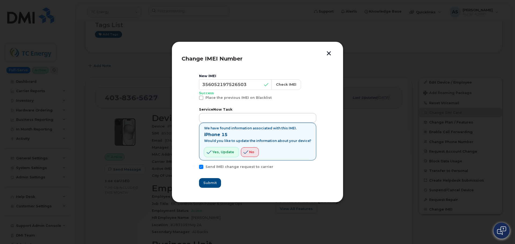
click at [222, 153] on span "Yes, update" at bounding box center [223, 152] width 22 height 5
click at [203, 98] on span at bounding box center [201, 98] width 4 height 4
click at [195, 98] on input "Place the previous IMEI on Blacklist" at bounding box center [194, 97] width 3 height 3
click at [203, 97] on span at bounding box center [201, 98] width 4 height 4
click at [195, 97] on input "Place the previous IMEI on Blacklist" at bounding box center [194, 97] width 3 height 3
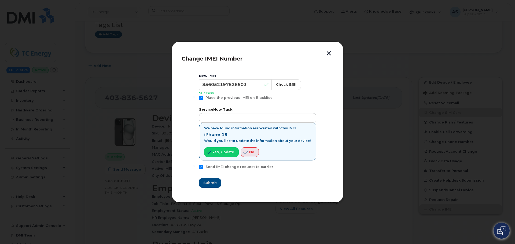
checkbox input "false"
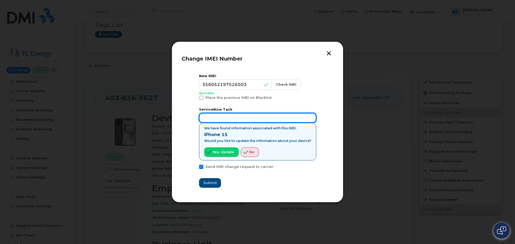
click at [228, 117] on input "text" at bounding box center [257, 118] width 117 height 10
click at [218, 117] on input "text" at bounding box center [257, 118] width 117 height 10
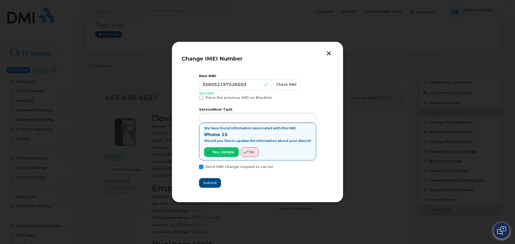
click at [227, 149] on button "Yes, update" at bounding box center [221, 153] width 35 height 10
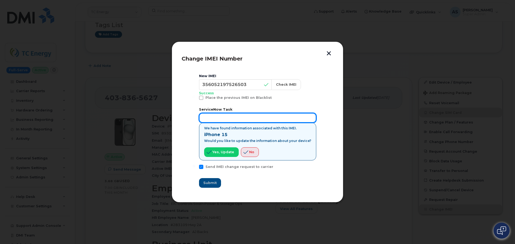
click at [231, 117] on input "text" at bounding box center [257, 118] width 117 height 10
paste input "CS0783726"
type input "CS0783726"
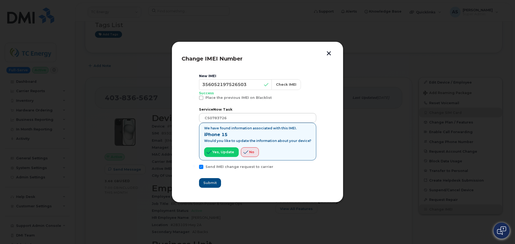
drag, startPoint x: 251, startPoint y: 184, endPoint x: 245, endPoint y: 184, distance: 5.6
click at [248, 184] on div "Submit" at bounding box center [257, 183] width 117 height 10
drag, startPoint x: 227, startPoint y: 152, endPoint x: 232, endPoint y: 162, distance: 11.8
click at [227, 152] on span "Yes, update" at bounding box center [223, 152] width 22 height 5
click at [203, 99] on span at bounding box center [201, 98] width 4 height 4
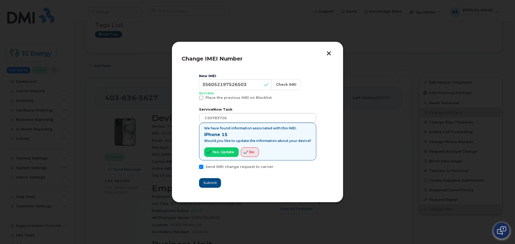
click at [195, 98] on input "Place the previous IMEI on Blacklist" at bounding box center [194, 97] width 3 height 3
checkbox input "true"
click at [201, 165] on section "New IMEI 356052197526503 Check IMEI Success Place the previous IMEI on Blacklis…" at bounding box center [258, 131] width 152 height 124
click at [203, 169] on span at bounding box center [201, 167] width 4 height 4
click at [195, 168] on input "Send IMEI change request to carrier" at bounding box center [194, 166] width 3 height 3
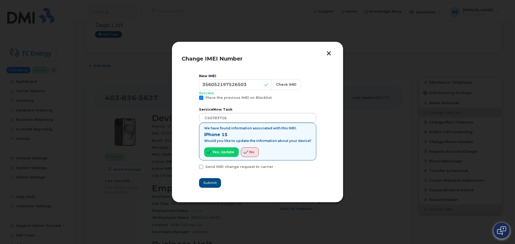
click at [201, 165] on section "New IMEI 356052197526503 Check IMEI Success Place the previous IMEI on Blacklis…" at bounding box center [258, 131] width 152 height 124
click at [203, 167] on span at bounding box center [201, 167] width 4 height 4
click at [195, 167] on input "Send IMEI change request to carrier" at bounding box center [194, 166] width 3 height 3
checkbox input "true"
click at [286, 89] on button "Check IMEI" at bounding box center [286, 84] width 30 height 11
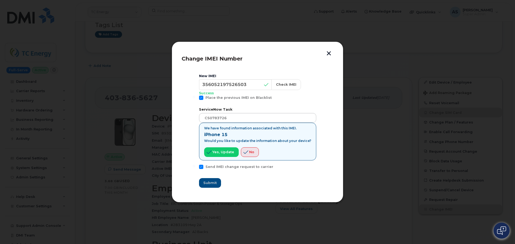
click at [328, 54] on button "button" at bounding box center [329, 54] width 8 height 6
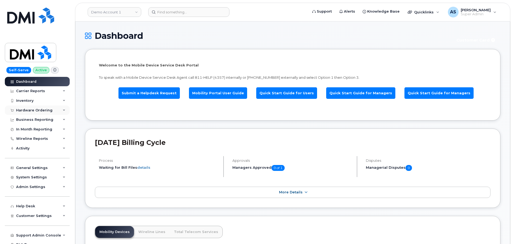
click at [42, 110] on div "Hardware Ordering" at bounding box center [34, 110] width 36 height 4
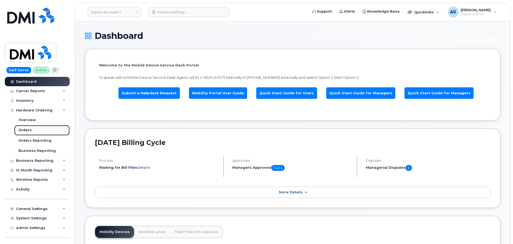
click at [37, 132] on link "Orders" at bounding box center [42, 130] width 56 height 10
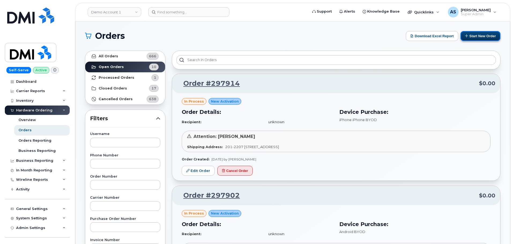
click at [479, 36] on button "Start New Order" at bounding box center [481, 36] width 40 height 10
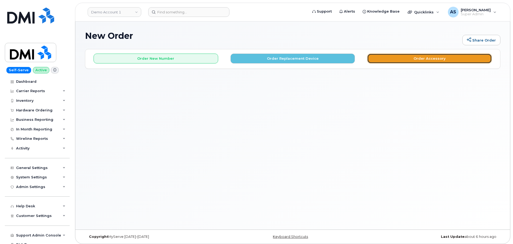
click at [444, 56] on button "Order Accessory" at bounding box center [429, 59] width 125 height 10
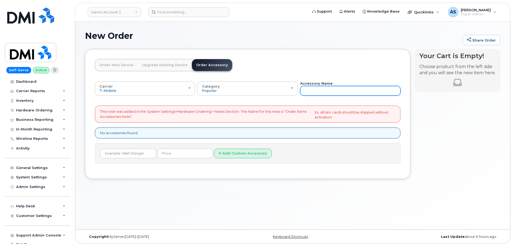
click at [323, 87] on input "text" at bounding box center [350, 91] width 100 height 10
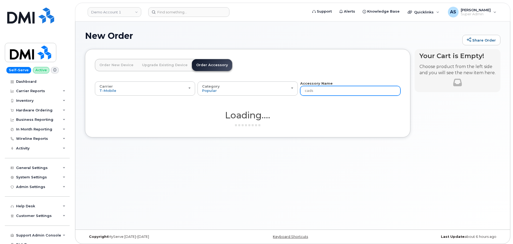
type input "cad"
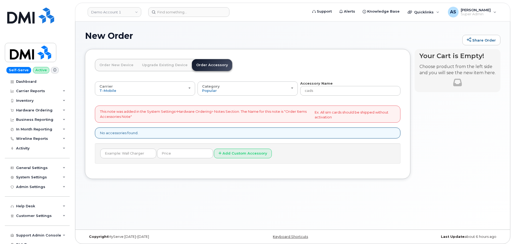
type input "cad"
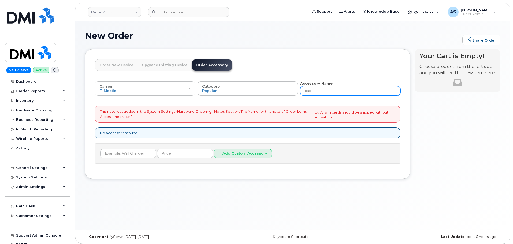
click at [318, 89] on input "cad" at bounding box center [350, 91] width 100 height 10
type input "case"
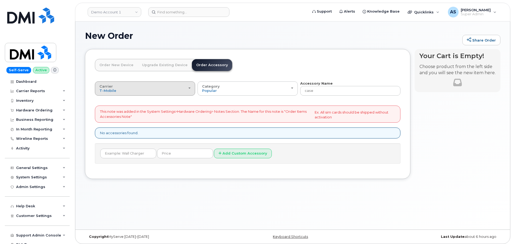
click at [180, 88] on div "Carrier T-Mobile Bell" at bounding box center [145, 88] width 91 height 8
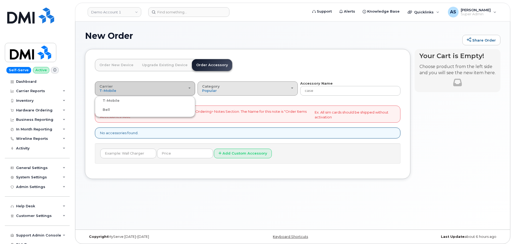
drag, startPoint x: 179, startPoint y: 90, endPoint x: 218, endPoint y: 86, distance: 39.1
click at [179, 90] on div "Carrier T-Mobile Bell" at bounding box center [145, 88] width 91 height 8
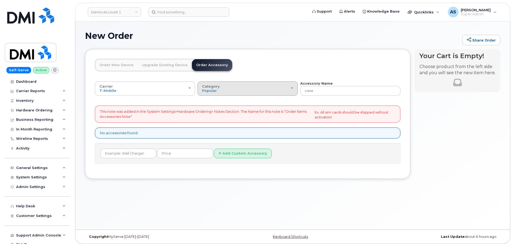
click at [269, 82] on button "Category Popular" at bounding box center [248, 89] width 100 height 14
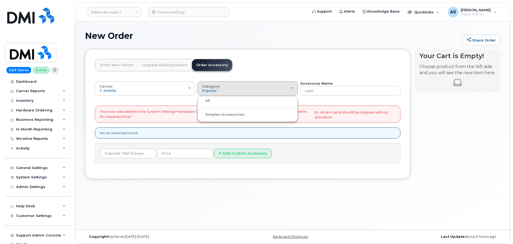
click at [209, 102] on label "All" at bounding box center [204, 101] width 11 height 6
click at [0, 0] on input "All" at bounding box center [0, 0] width 0 height 0
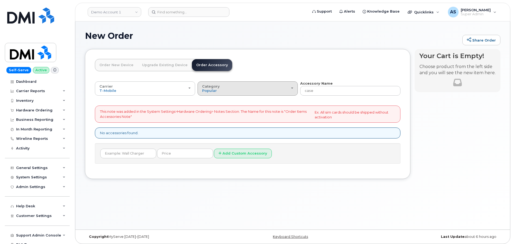
click at [291, 86] on div "Category Popular" at bounding box center [247, 88] width 91 height 8
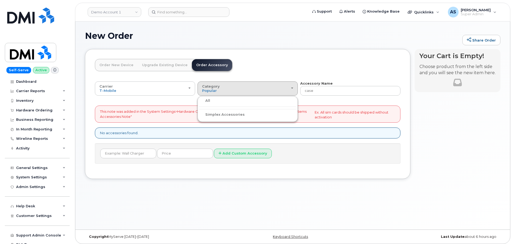
click at [208, 101] on label "All" at bounding box center [204, 101] width 11 height 6
click at [0, 0] on input "All" at bounding box center [0, 0] width 0 height 0
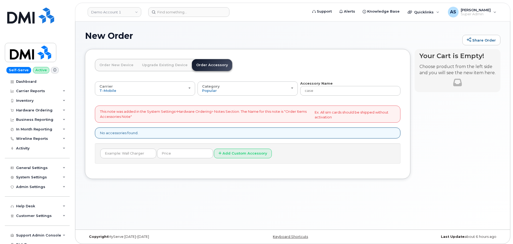
click at [226, 81] on div "Order New Device Upgrade Existing Device Order Accessory Order new device and n…" at bounding box center [164, 70] width 138 height 22
click at [221, 90] on div "Category Popular" at bounding box center [247, 88] width 91 height 8
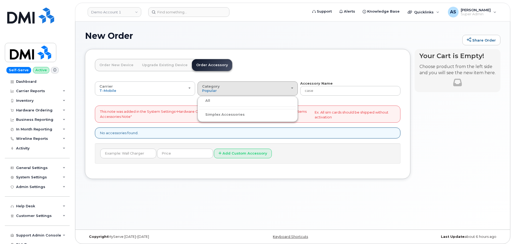
click at [217, 106] on ul "All Simplex Accessories" at bounding box center [248, 109] width 100 height 26
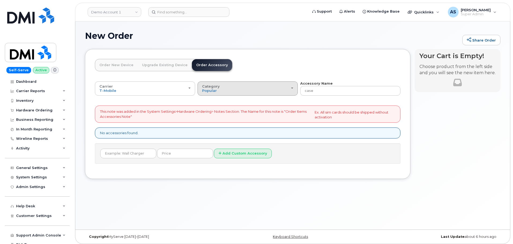
click at [220, 85] on div "Category Popular" at bounding box center [247, 88] width 91 height 8
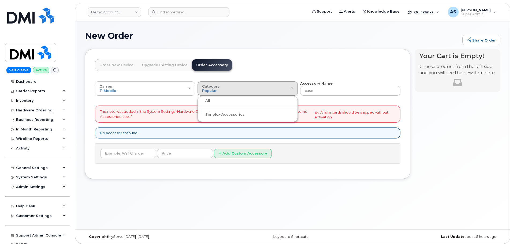
click at [207, 104] on ul "All Simplex Accessories" at bounding box center [248, 109] width 100 height 26
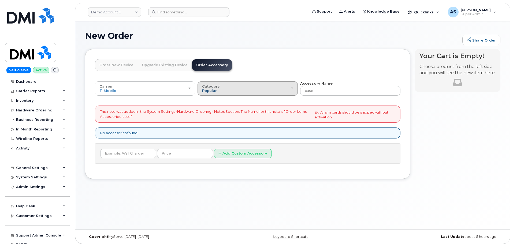
click at [215, 89] on span "Popular" at bounding box center [209, 91] width 15 height 4
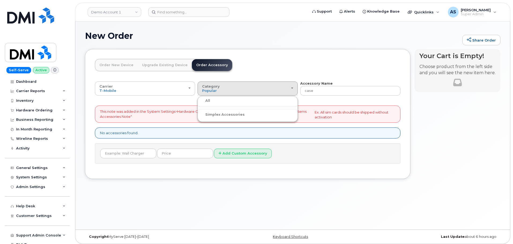
click at [217, 116] on label "Simplex Accessories" at bounding box center [222, 115] width 46 height 6
click at [0, 0] on input "Simplex Accessories" at bounding box center [0, 0] width 0 height 0
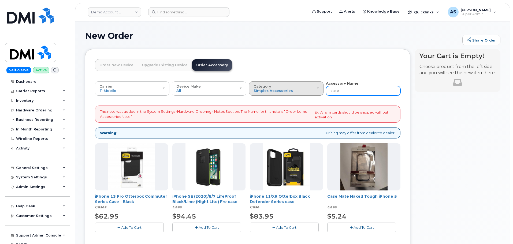
drag, startPoint x: 347, startPoint y: 91, endPoint x: 320, endPoint y: 88, distance: 27.2
click at [320, 88] on div "Carrier T-Mobile Bell T-Mobile Bell Device Make All Aircard Android Blackberry …" at bounding box center [248, 88] width 306 height 15
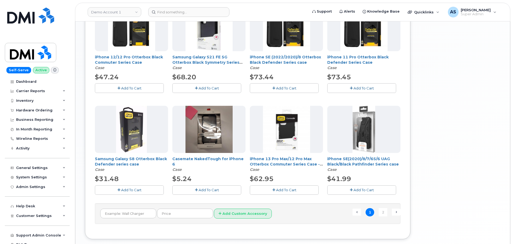
scroll to position [349, 0]
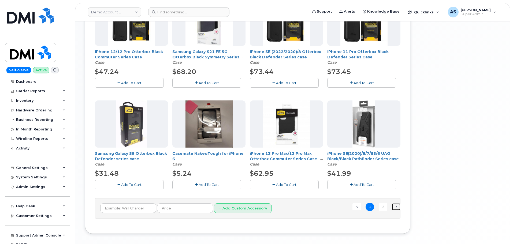
click at [398, 206] on link "Next →" at bounding box center [396, 207] width 9 height 7
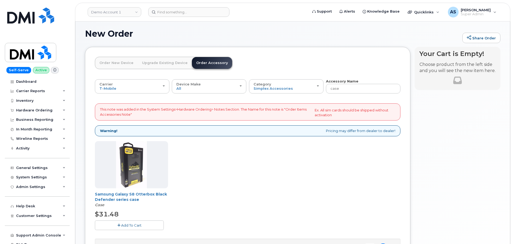
scroll to position [0, 0]
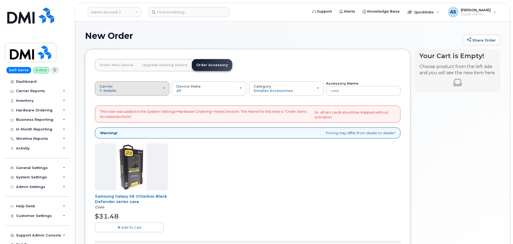
click at [146, 88] on div "Carrier T-Mobile Bell" at bounding box center [132, 88] width 65 height 8
drag, startPoint x: 268, startPoint y: 187, endPoint x: 242, endPoint y: 169, distance: 32.2
click at [267, 185] on div "Samsung Galaxy S8 Otterbox Black Defender series case Case $31.48 Add To Cart" at bounding box center [248, 192] width 306 height 98
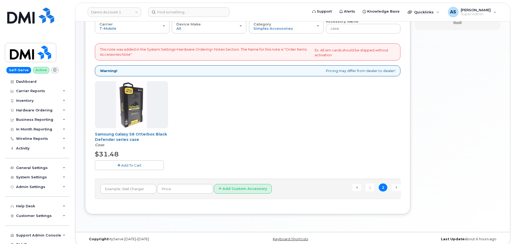
scroll to position [67, 0]
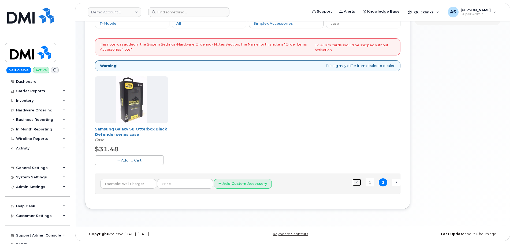
click at [359, 183] on link "← Previous" at bounding box center [357, 182] width 9 height 7
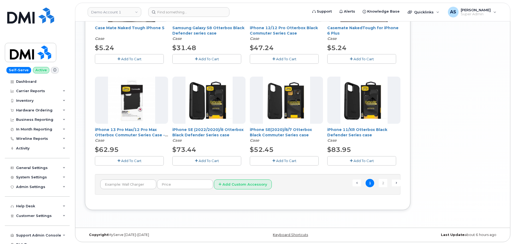
scroll to position [373, 0]
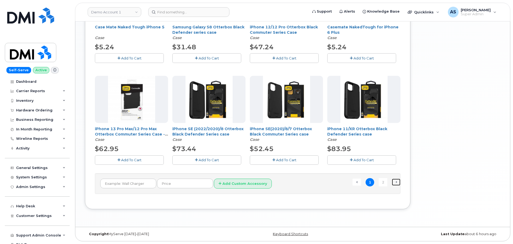
click at [397, 182] on link "Next →" at bounding box center [396, 182] width 9 height 7
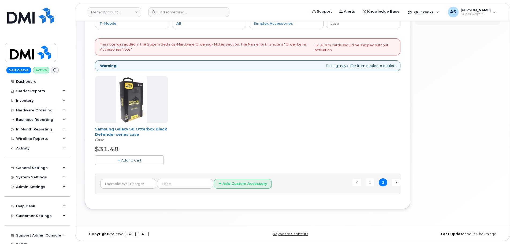
scroll to position [67, 0]
click at [358, 181] on link "← Previous" at bounding box center [357, 182] width 9 height 7
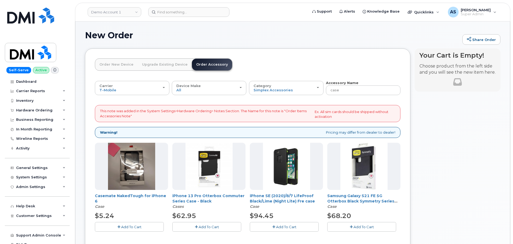
scroll to position [0, 0]
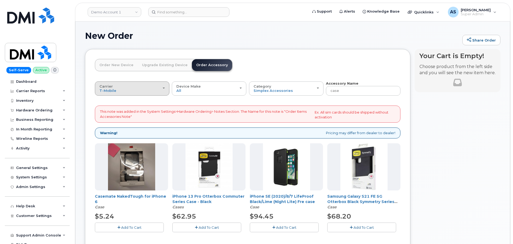
click at [157, 88] on div "Carrier T-Mobile Bell" at bounding box center [132, 88] width 65 height 8
click at [105, 111] on label "Bell" at bounding box center [103, 110] width 14 height 6
click at [0, 0] on input "Bell" at bounding box center [0, 0] width 0 height 0
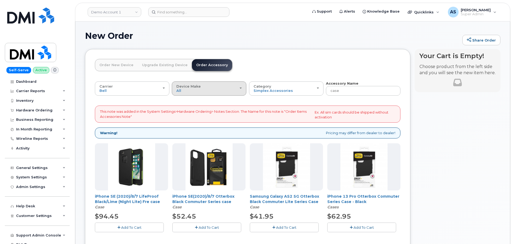
click at [229, 89] on div "Device Make All Aircard Android Blackberry Cell Phone HUB iPhone Laptop Mike Mo…" at bounding box center [208, 88] width 65 height 8
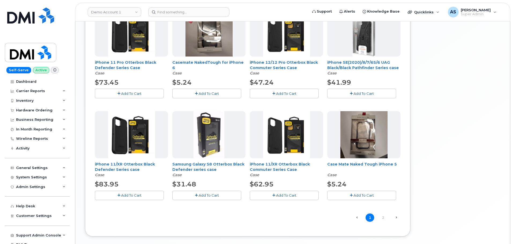
scroll to position [349, 0]
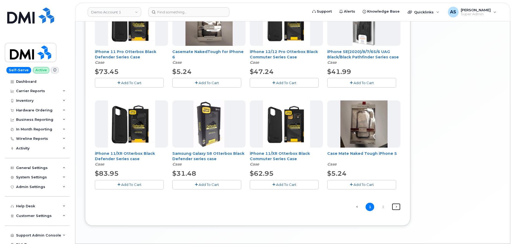
click at [397, 208] on link "Next →" at bounding box center [396, 207] width 9 height 7
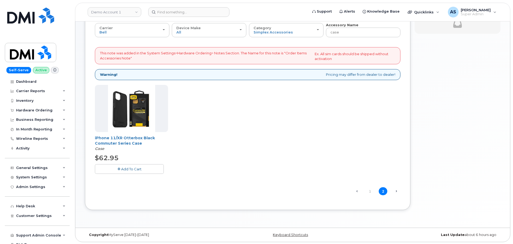
scroll to position [59, 0]
click at [370, 191] on link "1" at bounding box center [370, 191] width 9 height 8
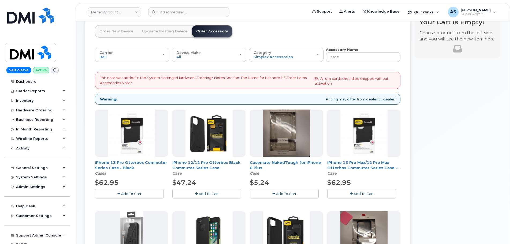
scroll to position [17, 0]
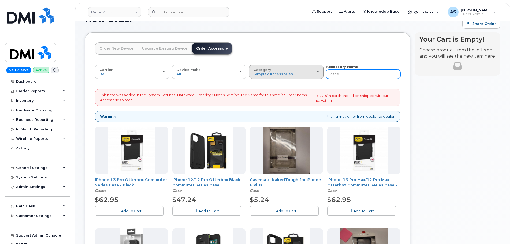
drag, startPoint x: 346, startPoint y: 75, endPoint x: 317, endPoint y: 71, distance: 29.5
click at [317, 71] on div "Carrier T-Mobile Bell T-Mobile Bell Device Make All Aircard Android Blackberry …" at bounding box center [248, 71] width 306 height 15
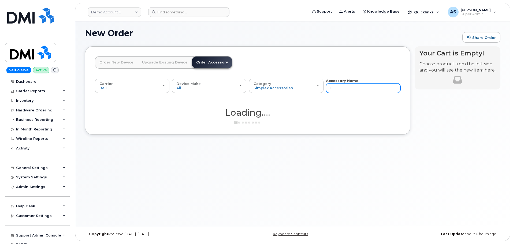
scroll to position [3, 0]
type input "ipho"
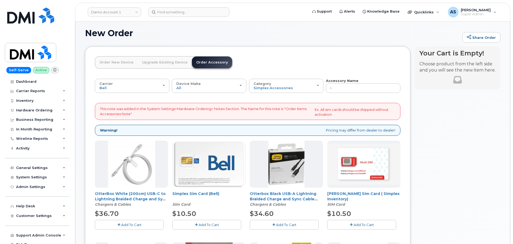
type input "ipho"
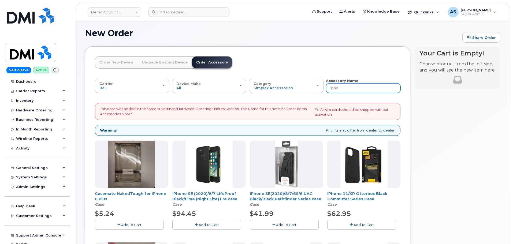
click at [346, 88] on input "ipho" at bounding box center [363, 88] width 75 height 10
type input "iphone 14"
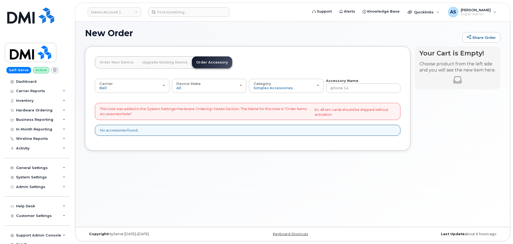
click at [114, 58] on link "Order New Device" at bounding box center [116, 63] width 43 height 12
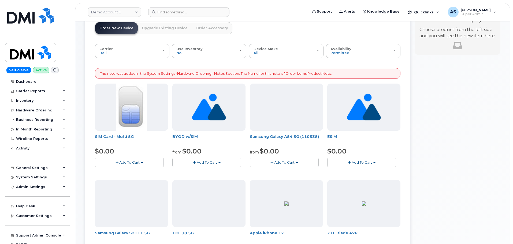
scroll to position [0, 0]
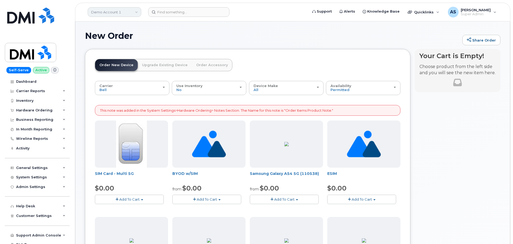
click at [120, 13] on link "Demo Account 1" at bounding box center [115, 12] width 54 height 10
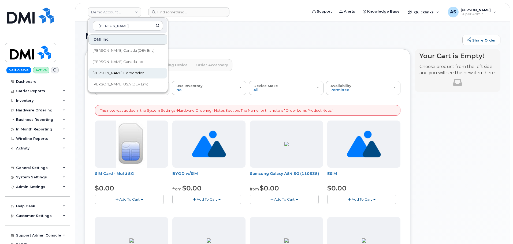
type input "kiewit"
click at [119, 74] on span "[PERSON_NAME] Corporation" at bounding box center [119, 73] width 52 height 5
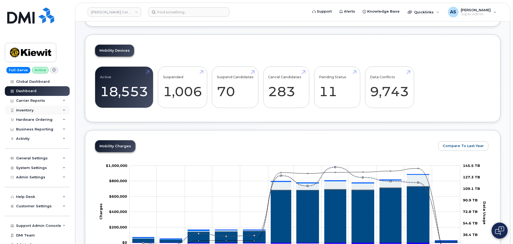
scroll to position [107, 0]
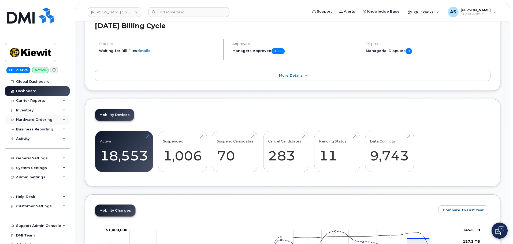
click at [37, 120] on div "Hardware Ordering" at bounding box center [34, 120] width 36 height 4
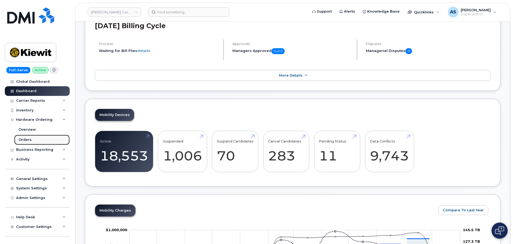
click at [33, 139] on link "Orders" at bounding box center [42, 140] width 56 height 10
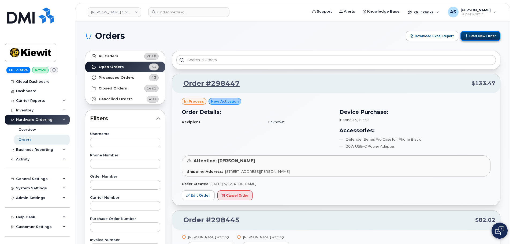
click at [486, 36] on button "Start New Order" at bounding box center [481, 36] width 40 height 10
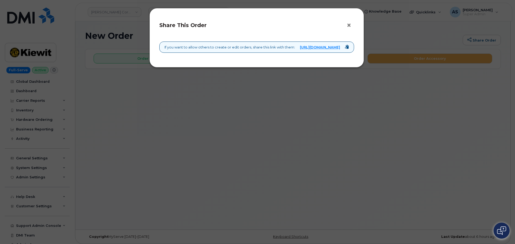
click at [348, 22] on button "×" at bounding box center [351, 25] width 8 height 8
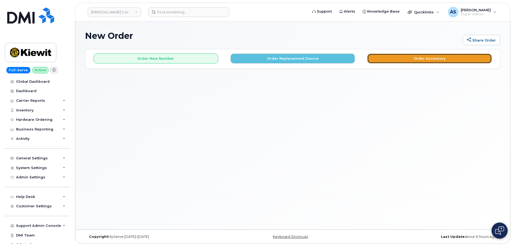
click at [404, 54] on button "Order Accessory" at bounding box center [429, 59] width 125 height 10
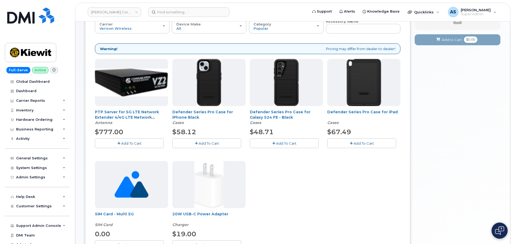
scroll to position [80, 0]
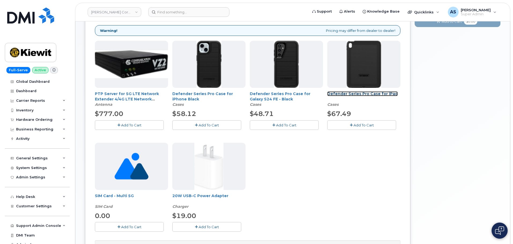
click at [374, 94] on link "Defender Series Pro Case for iPad" at bounding box center [362, 93] width 71 height 5
click at [223, 94] on link "Defender Series Pro Case for iPhone Black" at bounding box center [202, 96] width 61 height 10
click at [221, 121] on button "Add To Cart" at bounding box center [206, 124] width 69 height 9
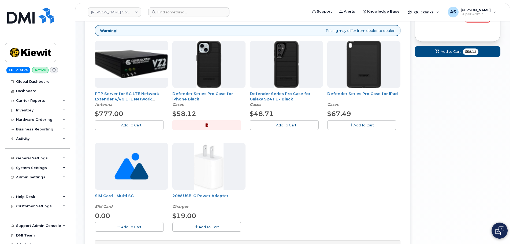
click at [355, 125] on span "Add To Cart" at bounding box center [364, 125] width 20 height 4
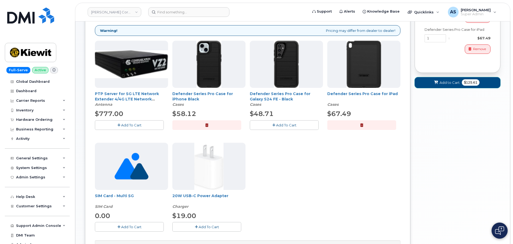
click at [452, 82] on span "Add to Cart" at bounding box center [450, 82] width 20 height 5
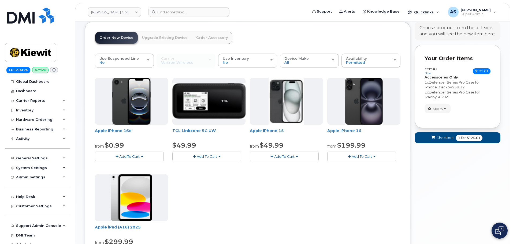
scroll to position [27, 0]
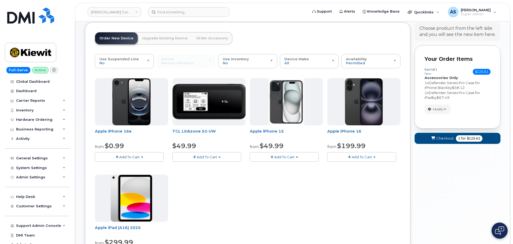
click at [454, 139] on button "Checkout 1 for $125.61" at bounding box center [458, 138] width 86 height 11
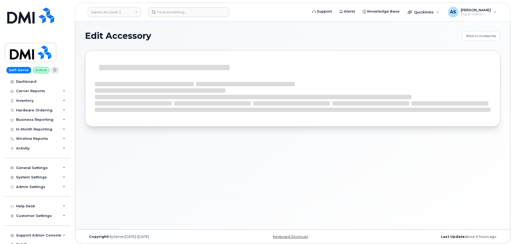
select select "Cases"
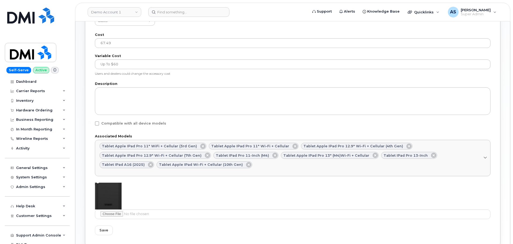
scroll to position [231, 0]
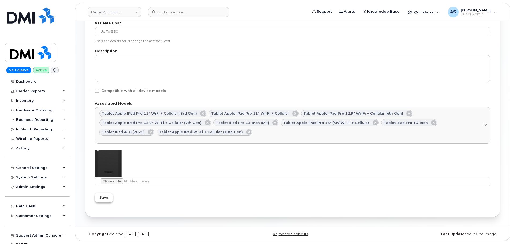
click at [104, 199] on span "Save" at bounding box center [104, 197] width 9 height 5
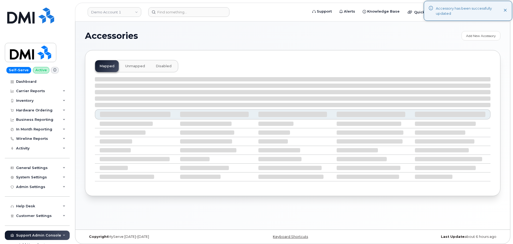
select select "null"
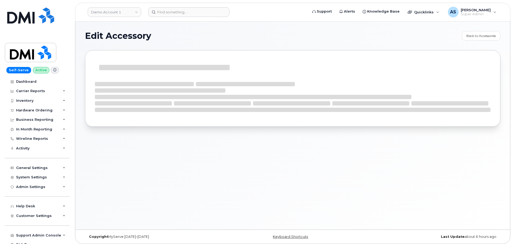
select select "Cases"
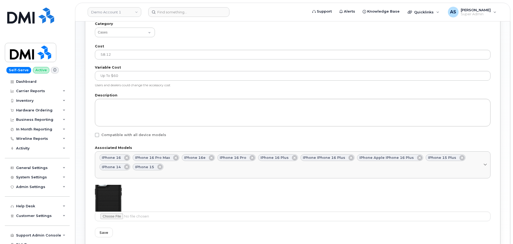
scroll to position [221, 0]
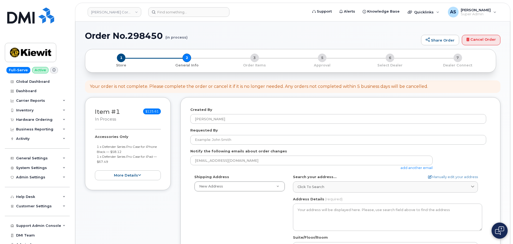
select select
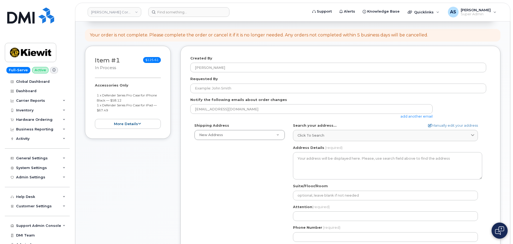
scroll to position [54, 0]
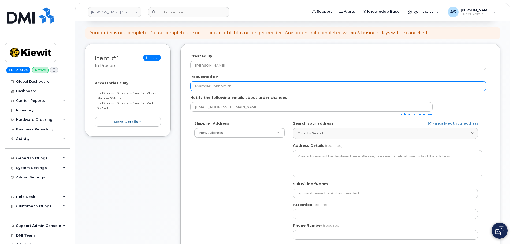
click at [229, 88] on input "Requested By" at bounding box center [338, 87] width 296 height 10
click at [213, 82] on input "Requested By" at bounding box center [338, 87] width 296 height 10
paste input "Ivan Venegas"
type input "Ivan Venegas"
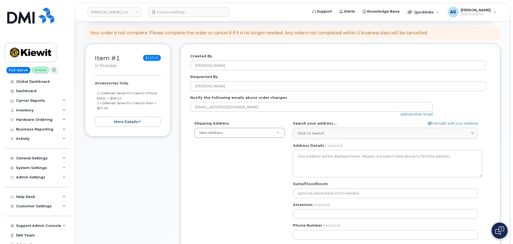
click at [215, 166] on div "Shipping Address New Address New Address 20910 Broad Hollow Ct 400 More Ave 216…" at bounding box center [338, 182] width 296 height 123
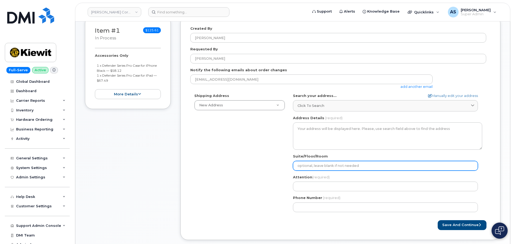
scroll to position [134, 0]
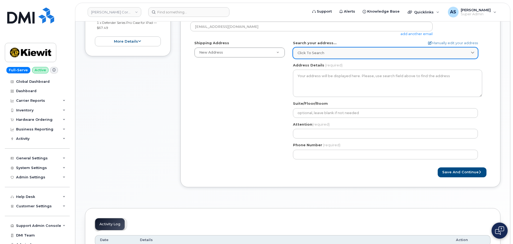
click at [330, 50] on link "Click to search" at bounding box center [385, 52] width 185 height 11
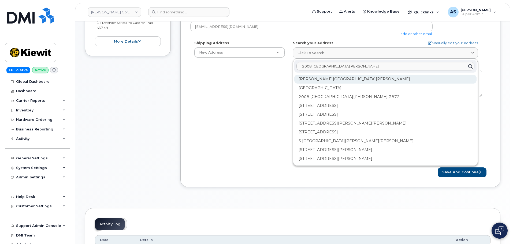
click at [377, 93] on div "Henry O Mills Blvd Port Arthur TX 77640" at bounding box center [385, 97] width 182 height 9
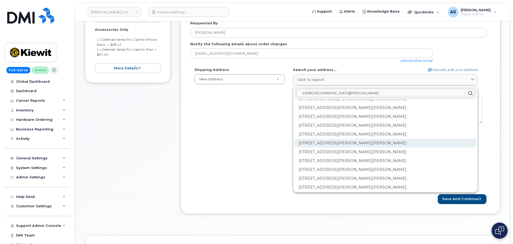
scroll to position [0, 0]
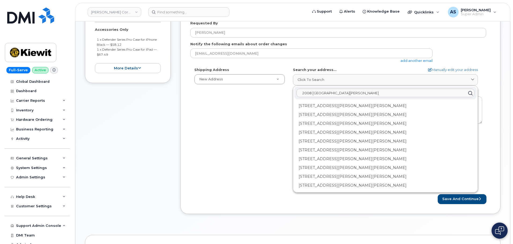
drag, startPoint x: 317, startPoint y: 93, endPoint x: 331, endPoint y: 97, distance: 14.3
click at [317, 93] on input "2008 ho mills blvd port" at bounding box center [386, 93] width 178 height 9
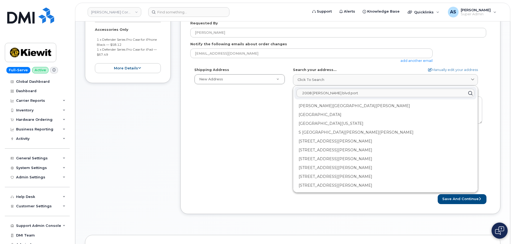
click at [358, 90] on input "2008 henry o mills blvd port" at bounding box center [386, 93] width 178 height 9
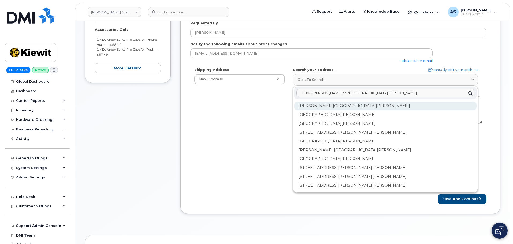
click at [342, 119] on div "Henry O Mills Blvd Port Arthur TX 77640" at bounding box center [385, 123] width 182 height 9
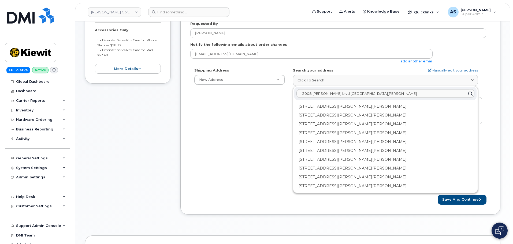
scroll to position [107, 0]
click at [376, 95] on input "2008 henry o mills blvd port arthur" at bounding box center [386, 93] width 178 height 9
type input "2008 henry o mills blvd port arthur 77640"
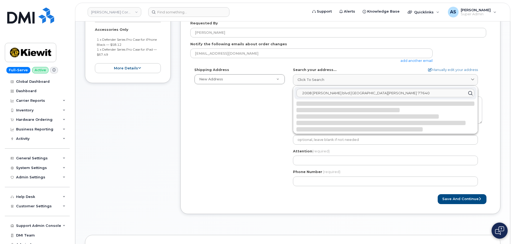
click at [438, 194] on button "Save and Continue" at bounding box center [462, 199] width 49 height 10
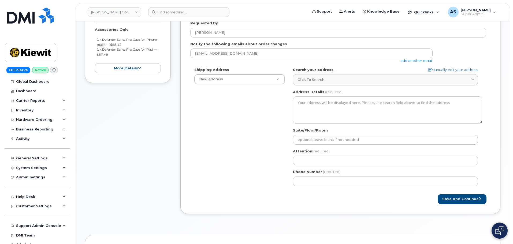
click at [221, 134] on div "Shipping Address New Address New Address 20910 Broad Hollow Ct 400 More Ave 216…" at bounding box center [338, 128] width 296 height 123
click at [444, 68] on link "Manually edit your address" at bounding box center [453, 69] width 50 height 5
select select
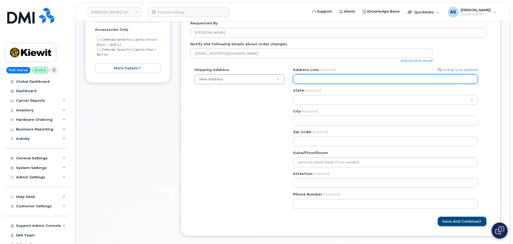
click at [351, 81] on input "Address Line (required)" at bounding box center [385, 79] width 185 height 10
select select
type input "2"
select select
type input "20"
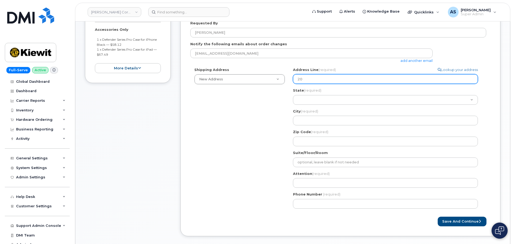
select select
type input "200"
select select
type input "2008"
select select
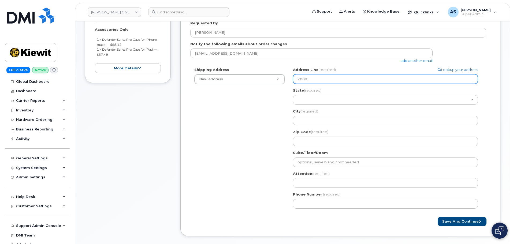
type input "2008 H"
select select
type input "2008 He"
select select
type input "2008 Hen"
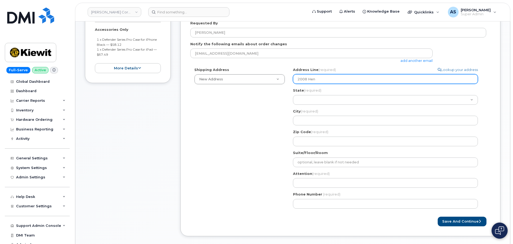
select select
type input "2008 Henm"
select select
type input "2008 Henmr"
select select
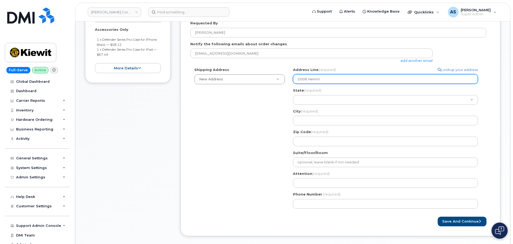
type input "2008 Henm"
select select
type input "2008 Hen"
select select
type input "2008 Henr"
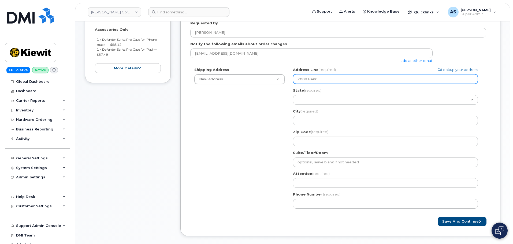
select select
type input "2008 Henry"
select select
type input "2008 Henry O"
select select
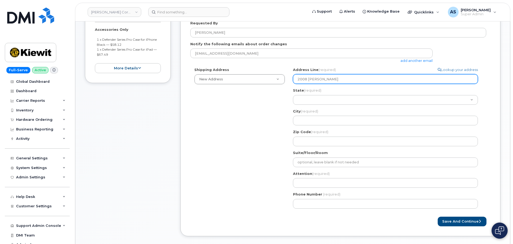
type input "2008 Henry O M"
select select
type input "2008 Henry O Mi"
select select
type input "2008 Henry O Mil"
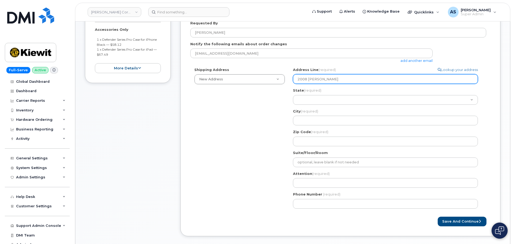
select select
type input "2008 Henry O Mill"
select select
type input "2008 Henry O Mills"
select select
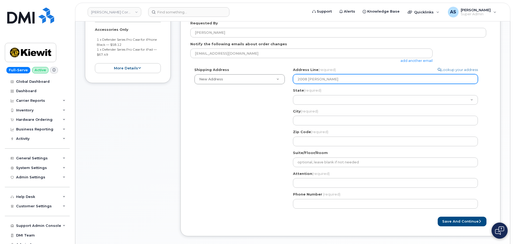
type input "2008 Henry O Mills B"
select select
type input "2008 Henry O Mills Bl"
select select
type input "2008 Henry O Mills Blv"
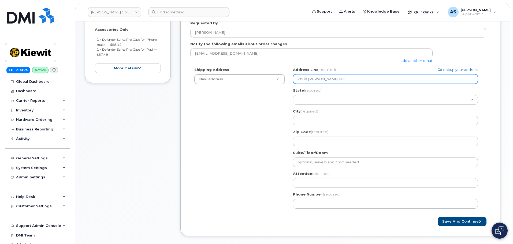
select select
type input "2008 Henry O Mills Blvd"
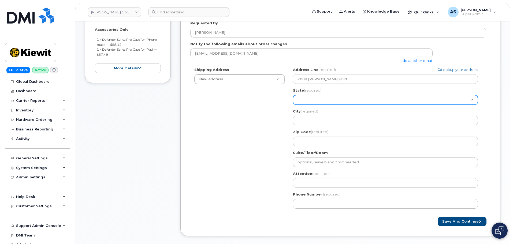
click at [323, 100] on select "Alabama Alaska American Samoa Arizona Arkansas California Colorado Connecticut …" at bounding box center [385, 100] width 185 height 10
select select "TX"
click at [293, 95] on select "Alabama Alaska American Samoa Arizona Arkansas California Colorado Connecticut …" at bounding box center [385, 100] width 185 height 10
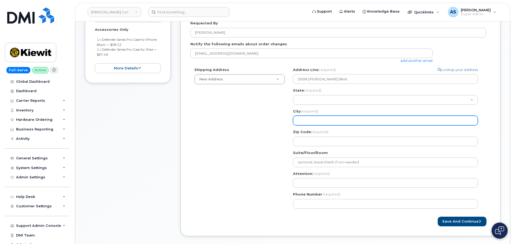
click at [321, 121] on input "City (required)" at bounding box center [385, 121] width 185 height 10
select select
type input "P"
select select
type input "Po"
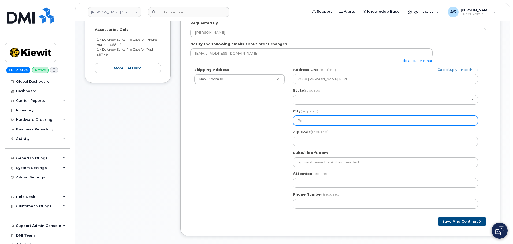
select select
type input "Por"
select select
type input "Port"
select select
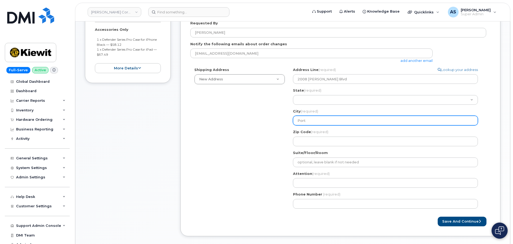
type input "Port A"
select select
type input "Port At"
select select
type input "Port A"
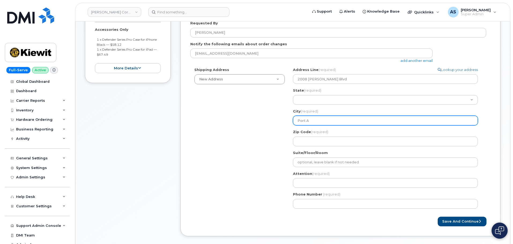
select select
type input "Port Ar"
select select
type input "Port Art"
select select
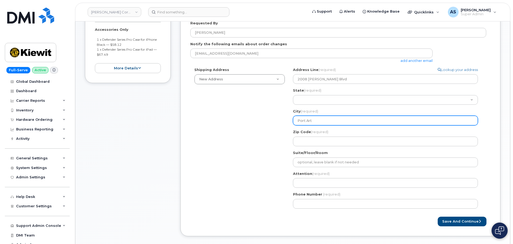
type input "Port Arth"
select select
type input "Port Arthu"
select select
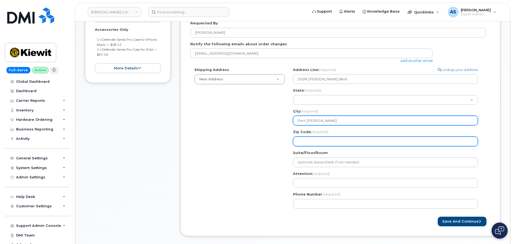
type input "Port Arthur"
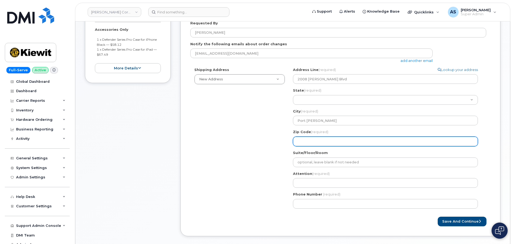
click at [309, 143] on input "Zip Code (required)" at bounding box center [385, 142] width 185 height 10
select select
type input "7"
select select
type input "77"
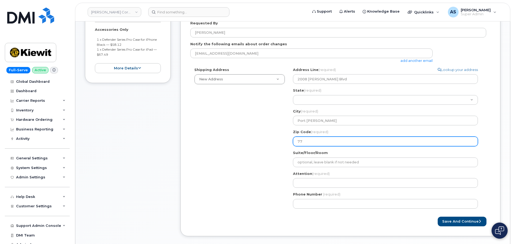
select select
type input "776"
select select
type input "7764"
select select
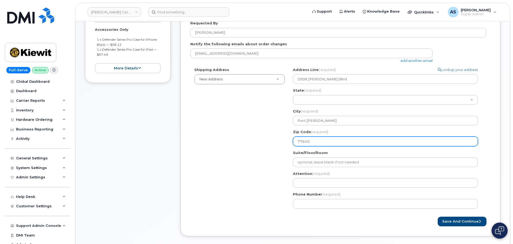
type input "77640"
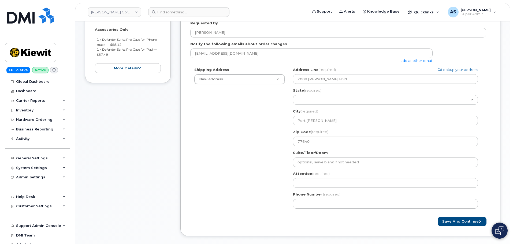
click at [215, 142] on div "Shipping Address New Address New Address 20910 Broad Hollow Ct 400 More Ave 216…" at bounding box center [338, 140] width 296 height 146
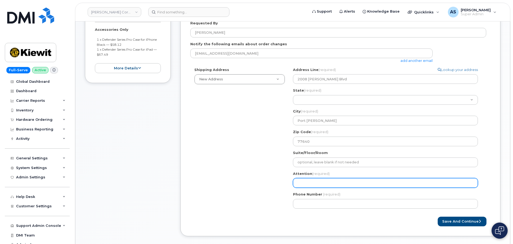
click at [327, 182] on input "Attention (required)" at bounding box center [385, 183] width 185 height 10
paste input "Ivan Venegas"
select select
type input "Ivan Venegas"
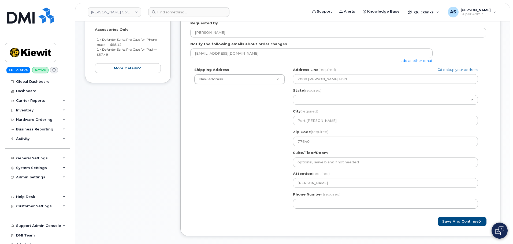
click at [244, 176] on div "Shipping Address New Address New Address 20910 Broad Hollow Ct 400 More Ave 216…" at bounding box center [338, 140] width 296 height 146
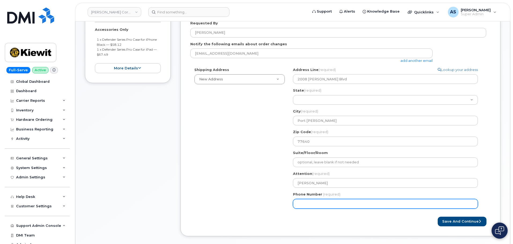
click at [343, 207] on div "TX Port Arthur Search your address... Manually edit your address Click to searc…" at bounding box center [387, 140] width 197 height 146
click at [317, 201] on input "Phone Number" at bounding box center [385, 204] width 185 height 10
paste input "5129967611"
select select
type input "5129967611"
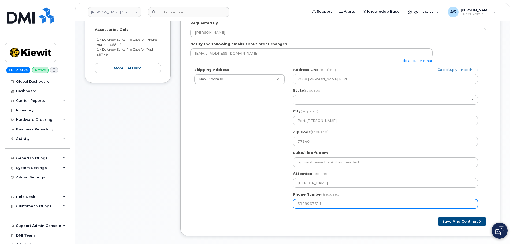
click at [234, 194] on div "Shipping Address New Address New Address 20910 Broad Hollow Ct 400 More Ave 216…" at bounding box center [338, 140] width 296 height 146
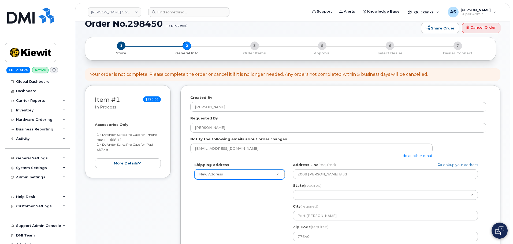
scroll to position [0, 0]
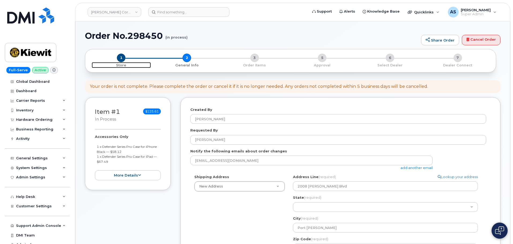
click at [120, 60] on span "1" at bounding box center [121, 58] width 9 height 9
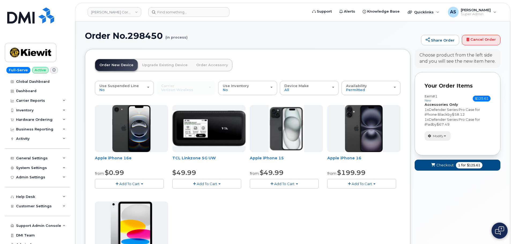
click at [443, 135] on span "Modify" at bounding box center [438, 136] width 10 height 5
drag, startPoint x: 316, startPoint y: 223, endPoint x: 319, endPoint y: 220, distance: 4.6
click at [316, 223] on div "Apple iPhone 16e from $0.99 Add To Cart $0.99 - 2 Year Activation (128GB) $599.…" at bounding box center [248, 199] width 306 height 189
click at [443, 139] on button "Modify" at bounding box center [438, 135] width 26 height 9
click at [445, 156] on span "Remove" at bounding box center [439, 155] width 18 height 4
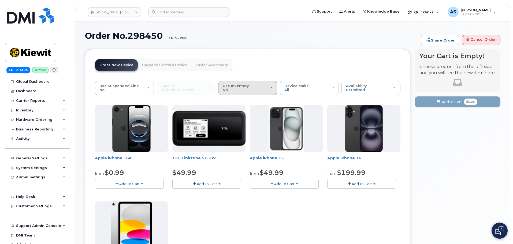
click at [264, 92] on div "Use Inventory No" at bounding box center [248, 88] width 50 height 8
click at [264, 91] on div "Use Inventory No" at bounding box center [248, 88] width 50 height 8
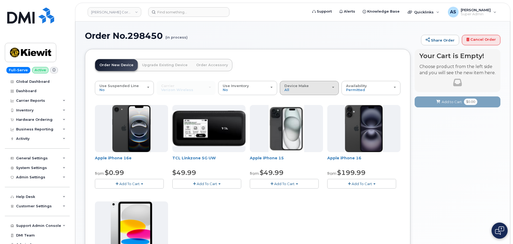
click at [324, 86] on div "Device Make All iPhone Modem Tablet" at bounding box center [310, 88] width 50 height 8
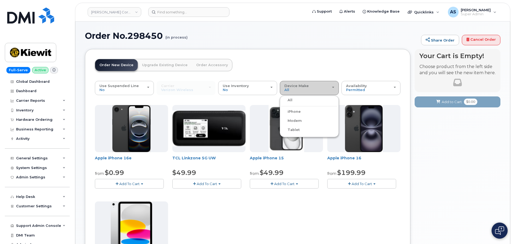
click at [324, 86] on div "Device Make All iPhone Modem Tablet" at bounding box center [310, 88] width 50 height 8
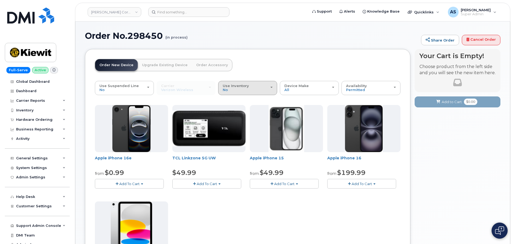
click at [250, 84] on div "Use Inventory No" at bounding box center [248, 88] width 50 height 8
drag, startPoint x: 250, startPoint y: 82, endPoint x: 255, endPoint y: 81, distance: 4.9
click at [250, 82] on button "Use Inventory No" at bounding box center [247, 88] width 59 height 14
click at [386, 90] on div "Availability Permitted All" at bounding box center [371, 88] width 50 height 8
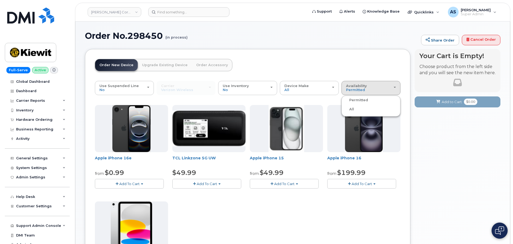
click at [358, 109] on div "All" at bounding box center [371, 109] width 56 height 6
drag, startPoint x: 367, startPoint y: 85, endPoint x: 366, endPoint y: 87, distance: 2.8
click at [367, 86] on div "Availability Permitted All" at bounding box center [371, 88] width 50 height 8
click at [350, 108] on label "All" at bounding box center [348, 109] width 11 height 6
click at [0, 0] on input "All" at bounding box center [0, 0] width 0 height 0
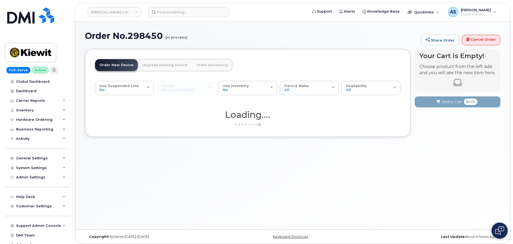
click at [204, 67] on link "Order Accessory" at bounding box center [212, 65] width 40 height 12
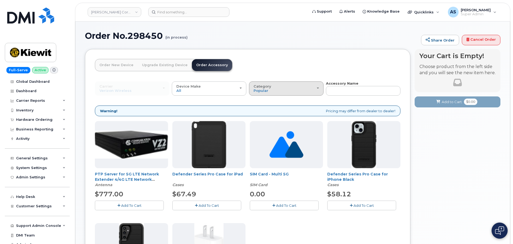
click at [300, 89] on div "Category Popular" at bounding box center [286, 88] width 65 height 8
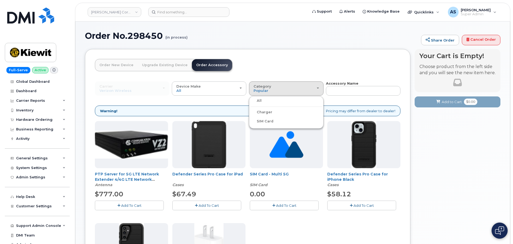
click at [258, 99] on label "All" at bounding box center [255, 101] width 11 height 6
click at [0, 0] on input "All" at bounding box center [0, 0] width 0 height 0
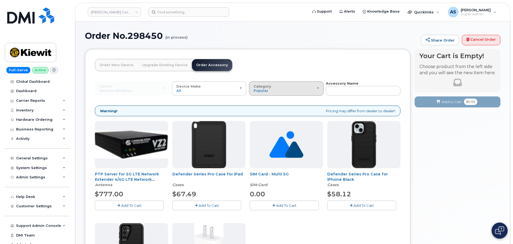
click at [283, 91] on div "Category Popular" at bounding box center [286, 88] width 65 height 8
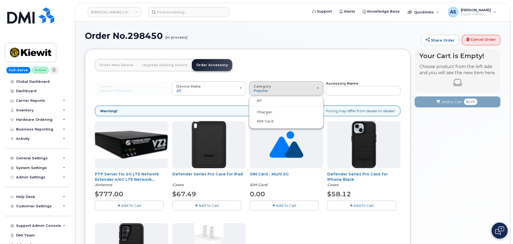
click at [259, 100] on label "All" at bounding box center [255, 101] width 11 height 6
click at [0, 0] on input "All" at bounding box center [0, 0] width 0 height 0
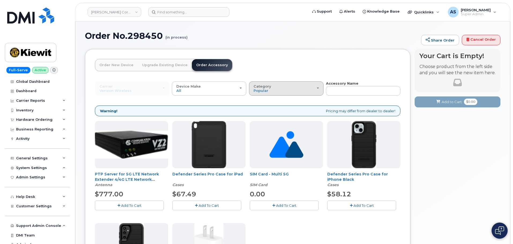
click at [285, 82] on button "Category Popular" at bounding box center [286, 89] width 75 height 14
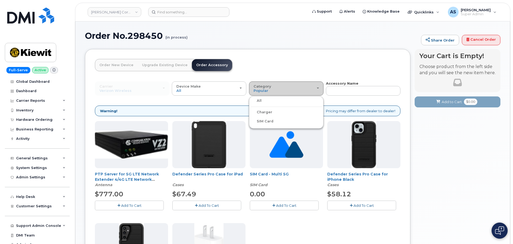
click at [271, 90] on div "Category Popular" at bounding box center [286, 88] width 65 height 8
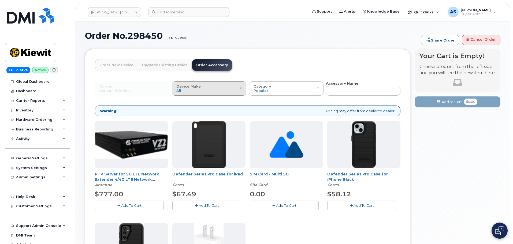
click at [207, 91] on div "Device Make All Android iPhone Tablet" at bounding box center [208, 88] width 65 height 8
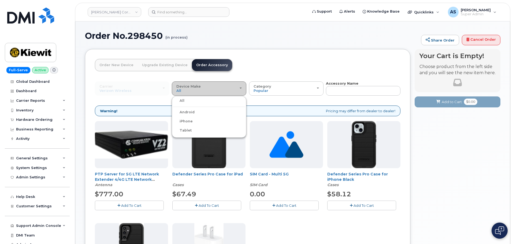
click at [206, 91] on div "Device Make All Android iPhone Tablet" at bounding box center [208, 88] width 65 height 8
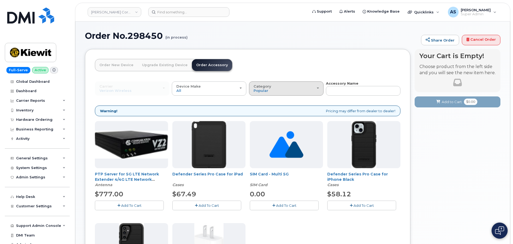
click at [274, 87] on div "Category Popular" at bounding box center [286, 88] width 65 height 8
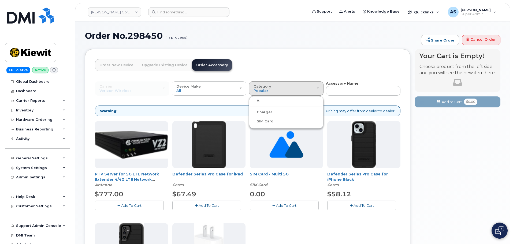
click at [261, 100] on label "All" at bounding box center [255, 101] width 11 height 6
click at [0, 0] on input "All" at bounding box center [0, 0] width 0 height 0
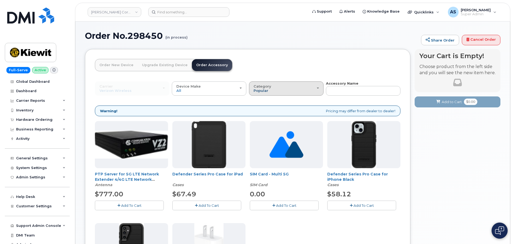
click at [266, 91] on span "Popular" at bounding box center [261, 91] width 15 height 4
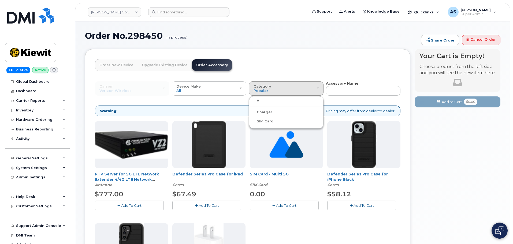
click at [262, 110] on label "Charger" at bounding box center [261, 112] width 22 height 6
click at [0, 0] on input "Charger" at bounding box center [0, 0] width 0 height 0
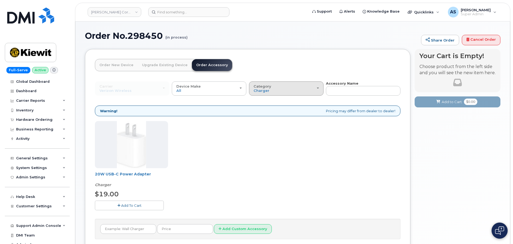
click at [269, 89] on div "Category Charger" at bounding box center [286, 88] width 65 height 8
click at [260, 101] on label "All" at bounding box center [255, 101] width 11 height 6
click at [0, 0] on input "All" at bounding box center [0, 0] width 0 height 0
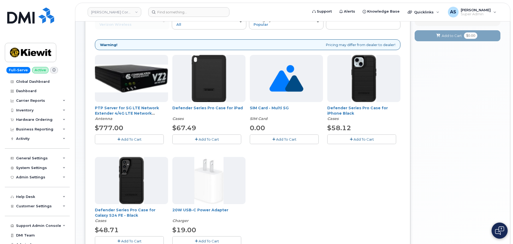
scroll to position [54, 0]
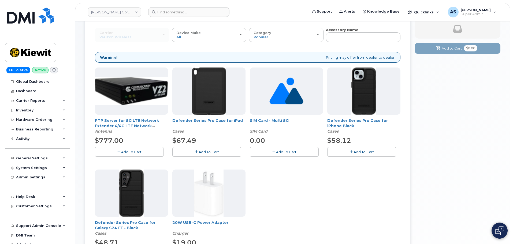
click at [223, 150] on button "Add To Cart" at bounding box center [206, 151] width 69 height 9
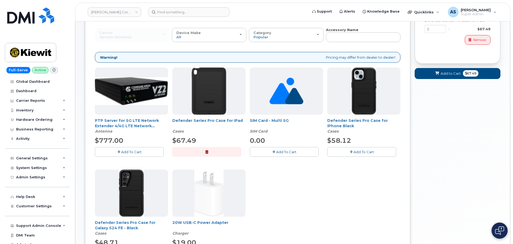
click at [342, 150] on button "Add To Cart" at bounding box center [361, 151] width 69 height 9
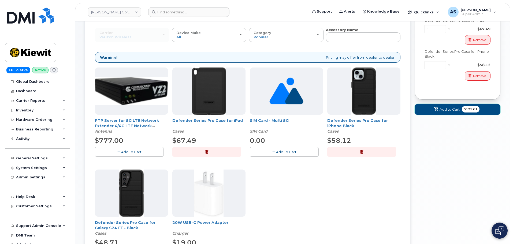
click at [445, 111] on span "Add to Cart" at bounding box center [450, 109] width 20 height 5
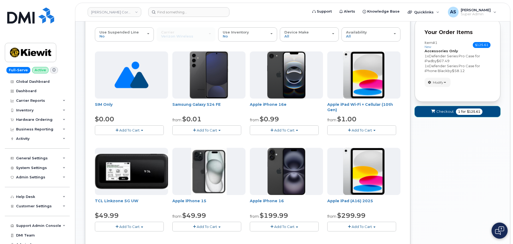
click at [445, 114] on span "Checkout" at bounding box center [445, 111] width 17 height 5
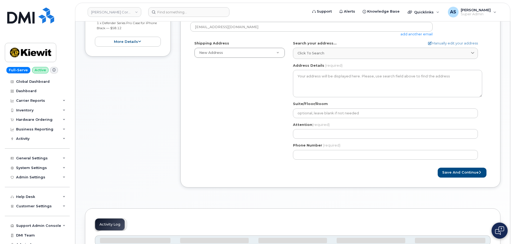
scroll to position [134, 0]
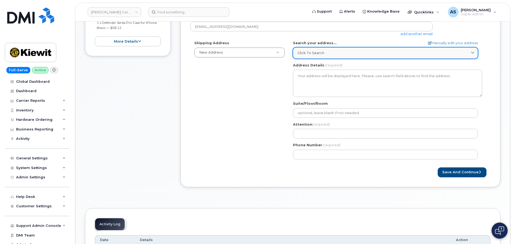
click at [445, 52] on div "Click to search" at bounding box center [386, 52] width 176 height 5
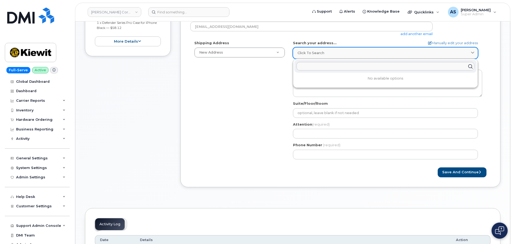
click at [445, 52] on div "Click to search" at bounding box center [386, 52] width 176 height 5
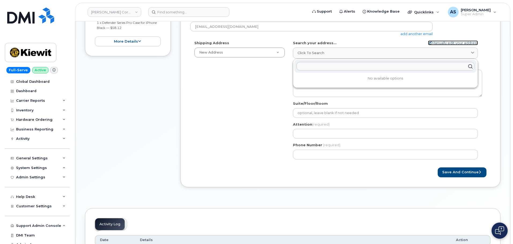
click at [461, 43] on link "Manually edit your address" at bounding box center [453, 42] width 50 height 5
select select
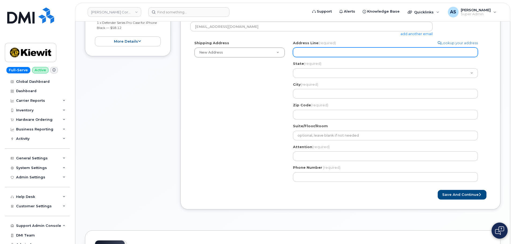
click at [311, 50] on input "Address Line (required)" at bounding box center [385, 52] width 185 height 10
select select
type input "2"
select select
type input "20"
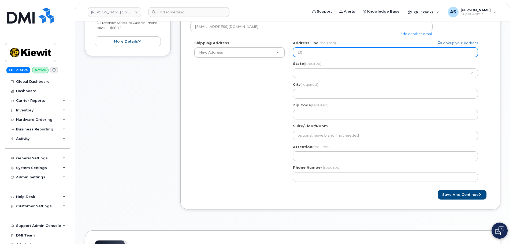
select select
type input "200"
select select
type input "2008"
select select
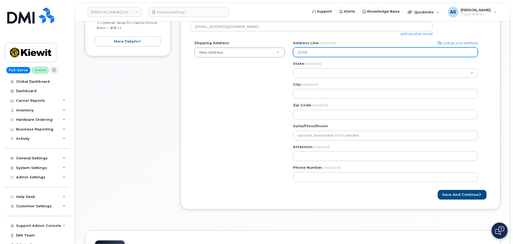
type input "2008 H"
select select
type input "2008 He"
select select
type input "2008 Hen"
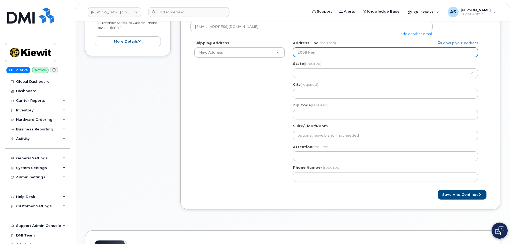
select select
type input "2008 Henr"
select select
type input "2008 [PERSON_NAME]"
select select
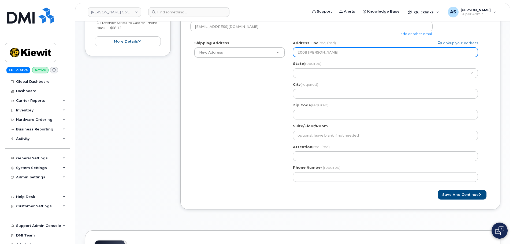
type input "2008 [PERSON_NAME]"
select select
type input "2008 [PERSON_NAME]"
select select
type input "2008 [PERSON_NAME]"
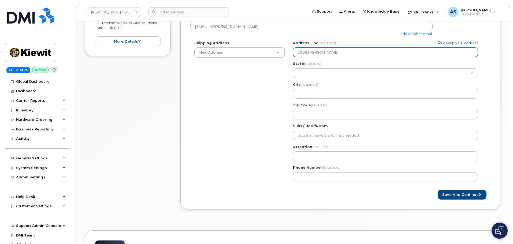
select select
type input "2008 [PERSON_NAME]"
select select
type input "2008 [PERSON_NAME]"
select select
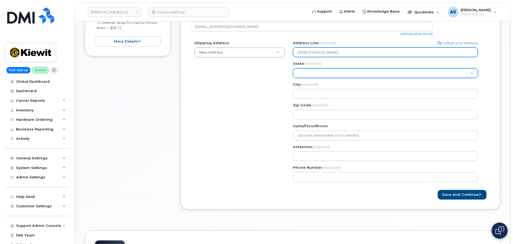
type input "2008 [PERSON_NAME]"
select select
type input "2008 [PERSON_NAME] B"
select select
type input "2008 [PERSON_NAME] Bl"
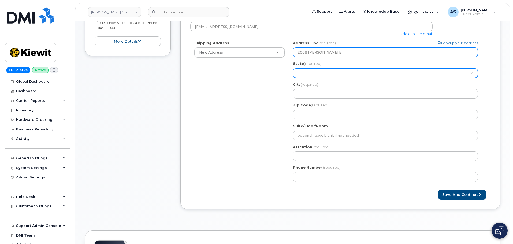
select select
type input "2008 [PERSON_NAME] Blv"
select select
type input "2008 [PERSON_NAME] Blvd"
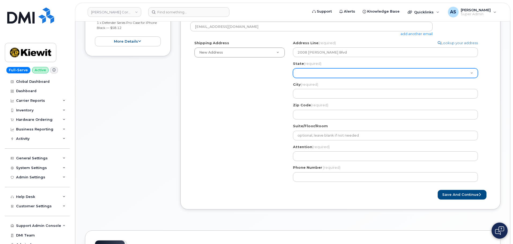
click at [320, 72] on select "[US_STATE] [US_STATE] [US_STATE] [US_STATE] [US_STATE] [US_STATE] [US_STATE] [U…" at bounding box center [385, 73] width 185 height 10
select select "[GEOGRAPHIC_DATA]"
click at [293, 68] on select "[US_STATE] [US_STATE] [US_STATE] [US_STATE] [US_STATE] [US_STATE] [US_STATE] [U…" at bounding box center [385, 73] width 185 height 10
select select
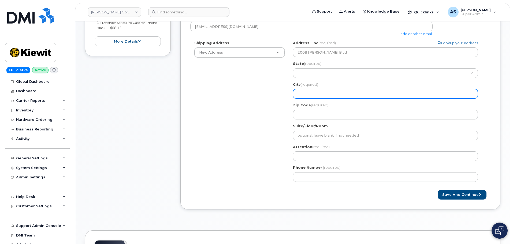
click at [330, 93] on input "City (required)" at bounding box center [385, 94] width 185 height 10
type input "Port Arthur"
select select
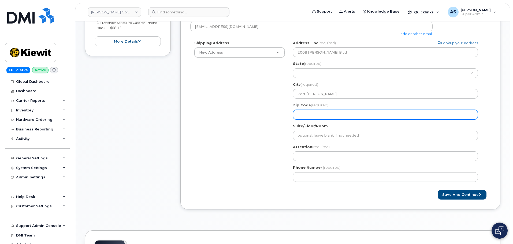
click at [313, 111] on input "Zip Code (required)" at bounding box center [385, 115] width 185 height 10
type input "77640"
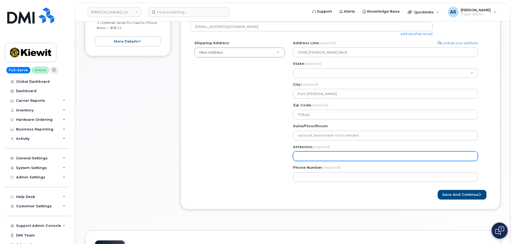
click at [312, 157] on input "Attention (required)" at bounding box center [385, 157] width 185 height 10
click at [310, 152] on div "Attention (required)" at bounding box center [387, 153] width 189 height 17
click at [312, 155] on input "Attention (required)" at bounding box center [385, 157] width 185 height 10
paste input "[PERSON_NAME]"
select select
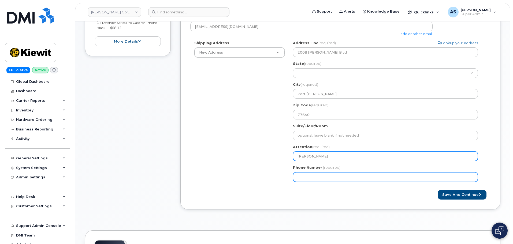
type input "[PERSON_NAME]"
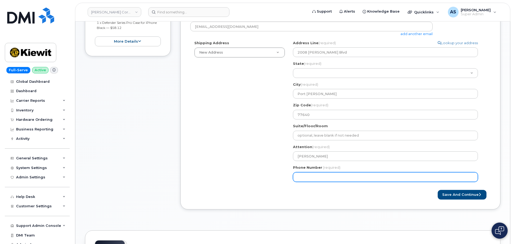
click at [312, 175] on input "Phone Number" at bounding box center [385, 177] width 185 height 10
click at [355, 175] on input "Phone Number" at bounding box center [385, 177] width 185 height 10
paste input "5129967611"
select select
type input "5129967611"
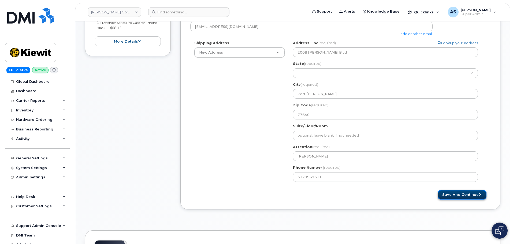
click at [463, 195] on button "Save and Continue" at bounding box center [462, 195] width 49 height 10
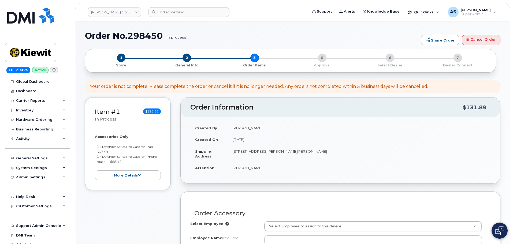
select select
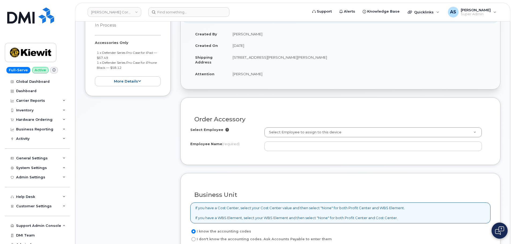
scroll to position [107, 0]
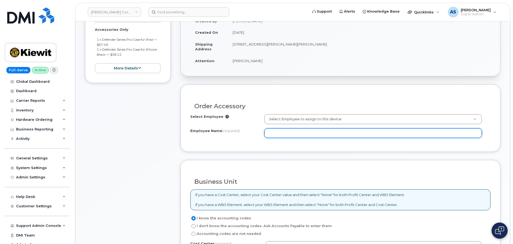
click at [293, 133] on input "Employee Name (required)" at bounding box center [373, 133] width 218 height 10
click at [311, 136] on input "Employee Name (required)" at bounding box center [373, 133] width 218 height 10
paste input "[PERSON_NAME]"
type input "[PERSON_NAME]"
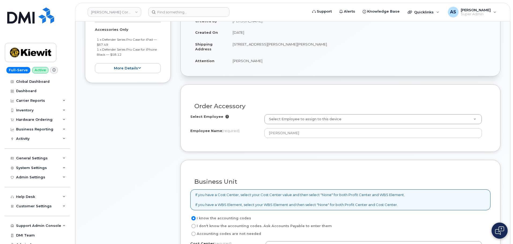
click at [141, 146] on div "Item #1 in process $125.61 Accessories Only 1 x Defender Series Pro Case for iP…" at bounding box center [128, 155] width 86 height 330
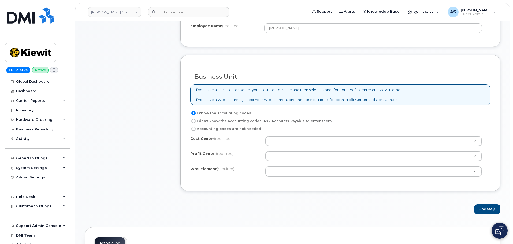
scroll to position [215, 0]
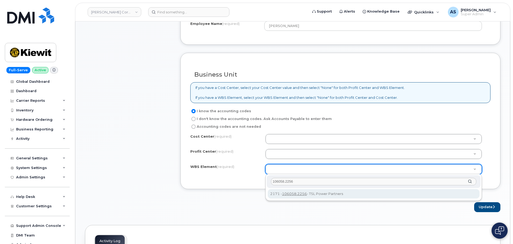
type input "106058.2256"
drag, startPoint x: 337, startPoint y: 187, endPoint x: 340, endPoint y: 191, distance: 4.7
type input "106058.2256"
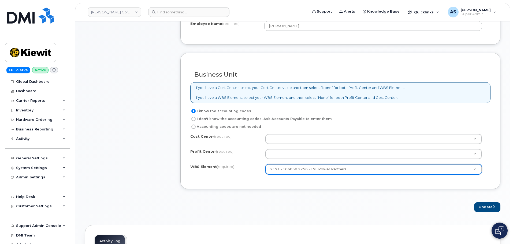
drag, startPoint x: 340, startPoint y: 191, endPoint x: 339, endPoint y: 181, distance: 10.5
click at [340, 191] on form "Order Accessory Select Employee Select Employee to assign to this device Employ…" at bounding box center [340, 94] width 320 height 235
click at [485, 209] on button "Update" at bounding box center [487, 207] width 26 height 10
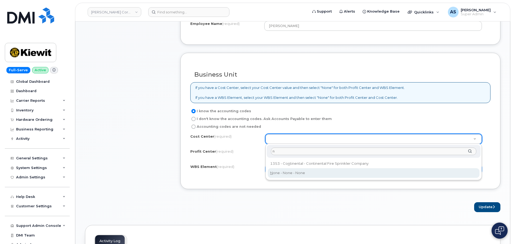
type input "n"
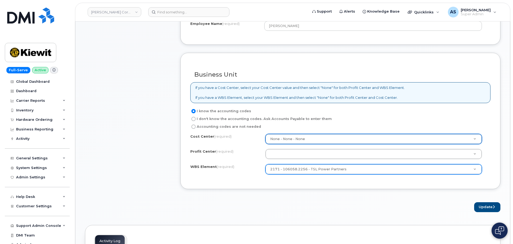
type input "None"
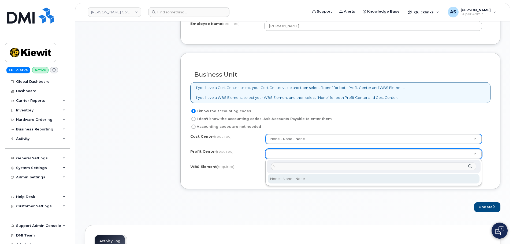
type input "n"
select select "None"
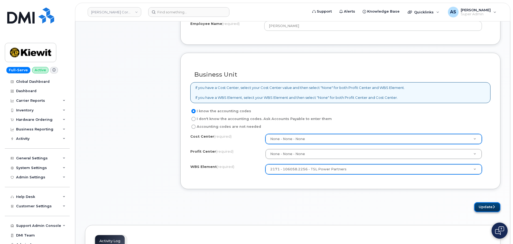
click at [487, 207] on button "Update" at bounding box center [487, 207] width 26 height 10
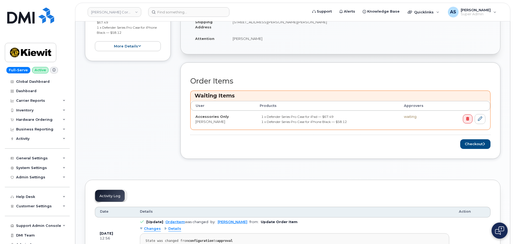
scroll to position [161, 0]
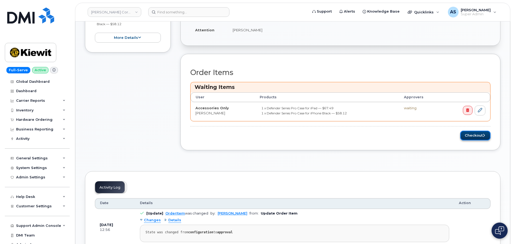
click at [476, 137] on button "Checkout" at bounding box center [475, 136] width 30 height 10
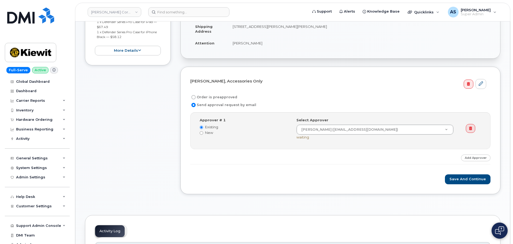
scroll to position [134, 0]
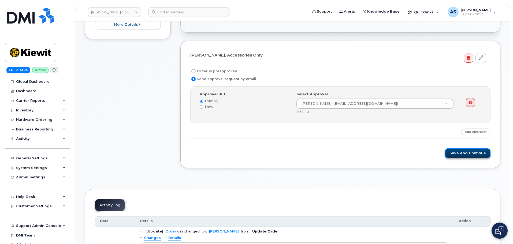
click at [470, 153] on button "Save and Continue" at bounding box center [468, 154] width 46 height 10
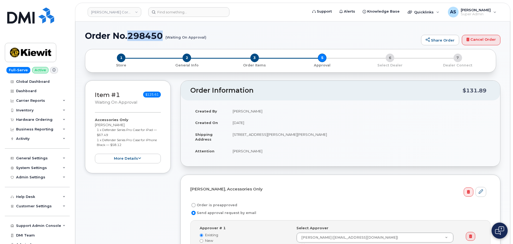
drag, startPoint x: 162, startPoint y: 37, endPoint x: 130, endPoint y: 38, distance: 31.7
click at [130, 38] on h1 "Order No.298450 (Waiting On Approval)" at bounding box center [252, 35] width 334 height 9
copy h1 "298450"
